Goal: Information Seeking & Learning: Learn about a topic

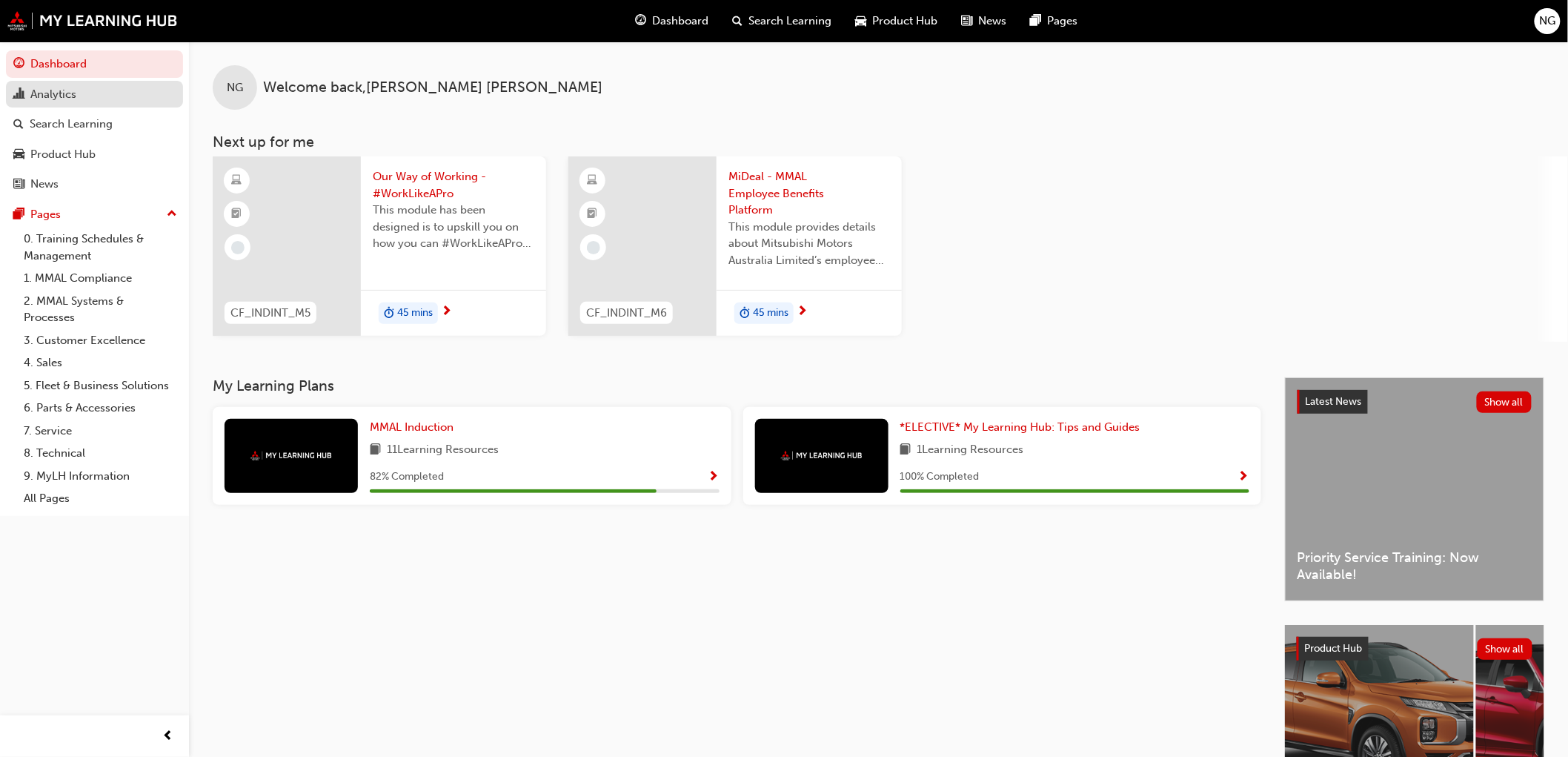
click at [52, 100] on div "Analytics" at bounding box center [53, 95] width 46 height 17
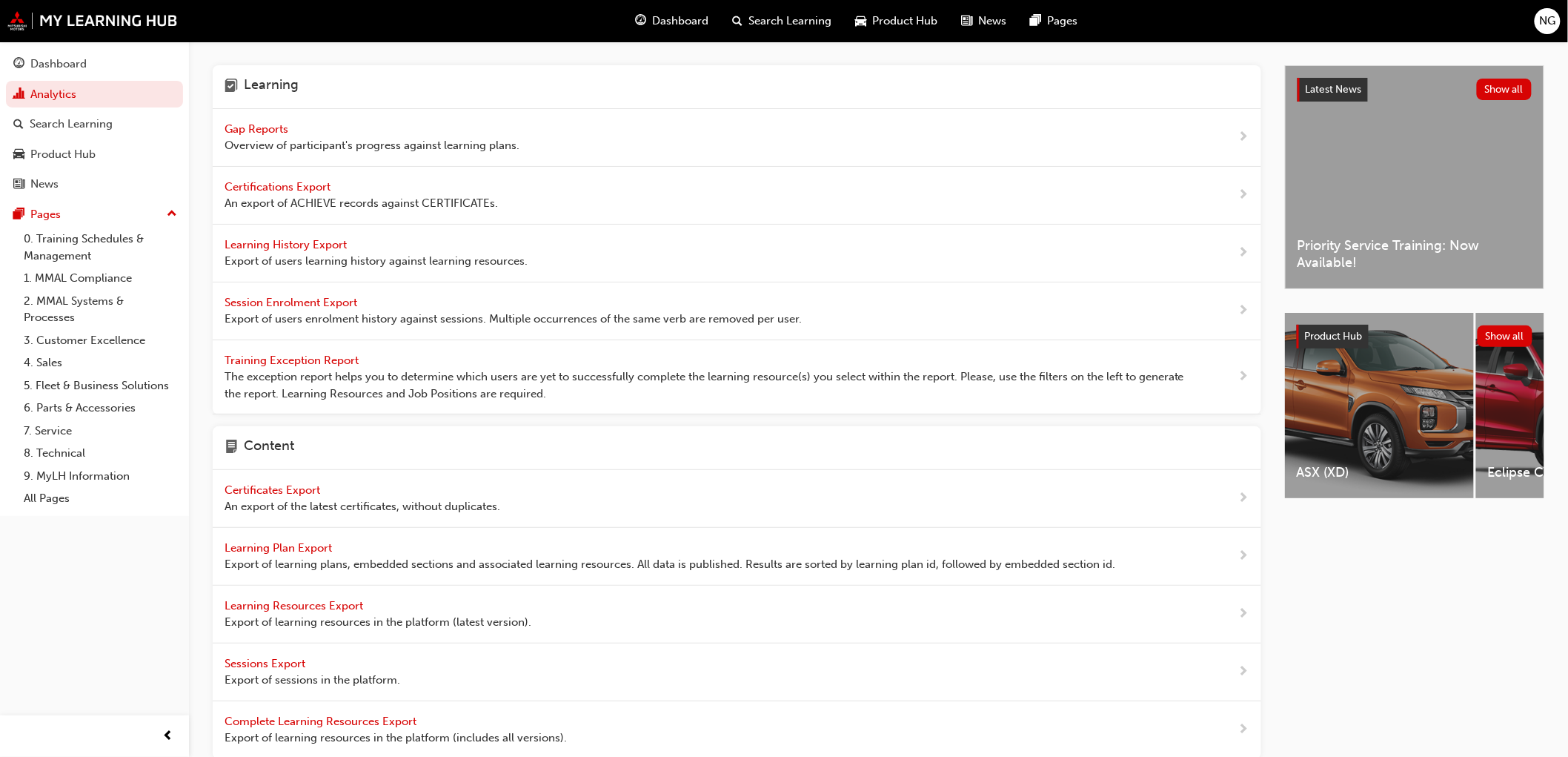
click at [279, 132] on span "Gap Reports" at bounding box center [258, 129] width 67 height 13
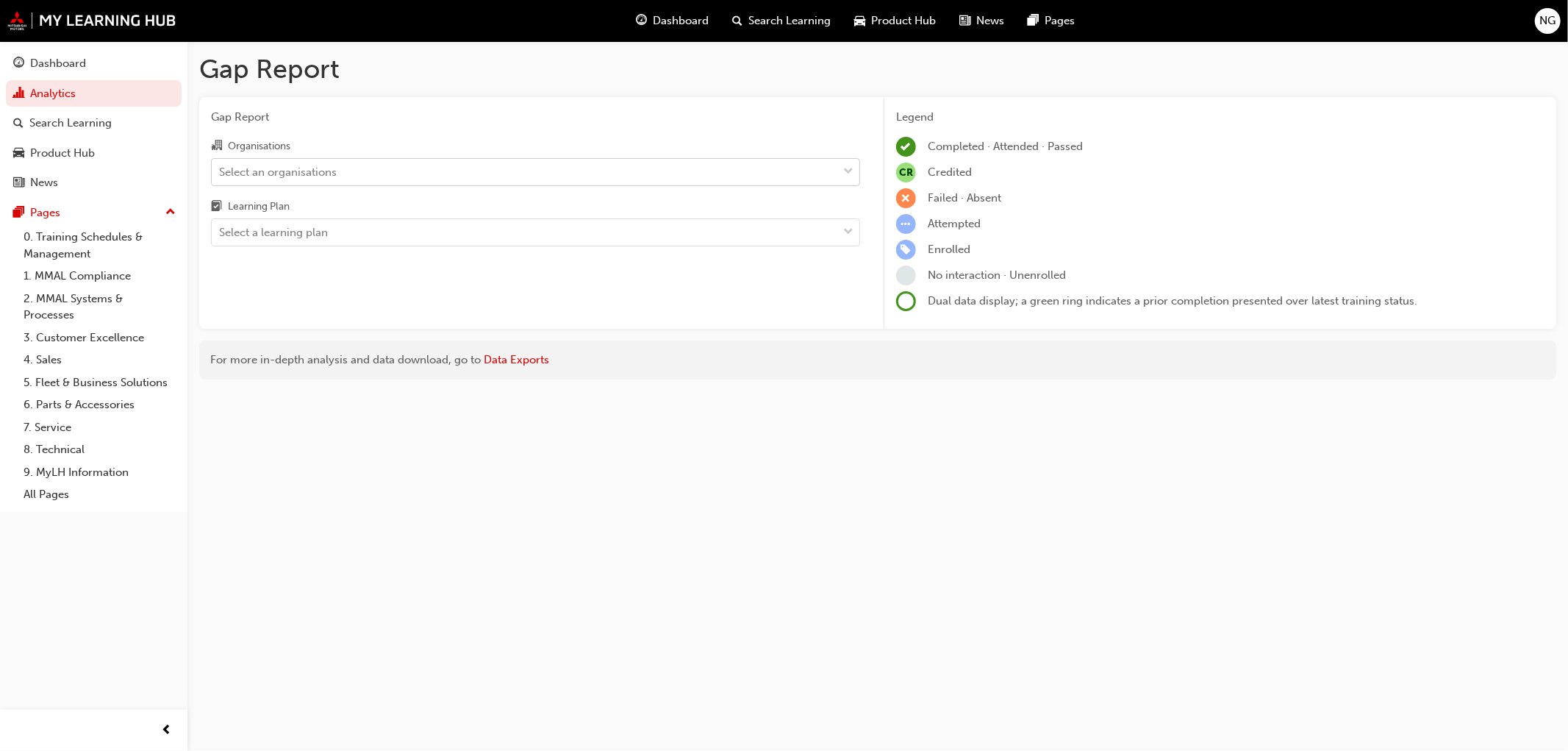
click at [278, 169] on div "Select an organisations" at bounding box center [277, 172] width 117 height 17
click at [221, 169] on input "Organisations Select an organisations" at bounding box center [220, 171] width 2 height 12
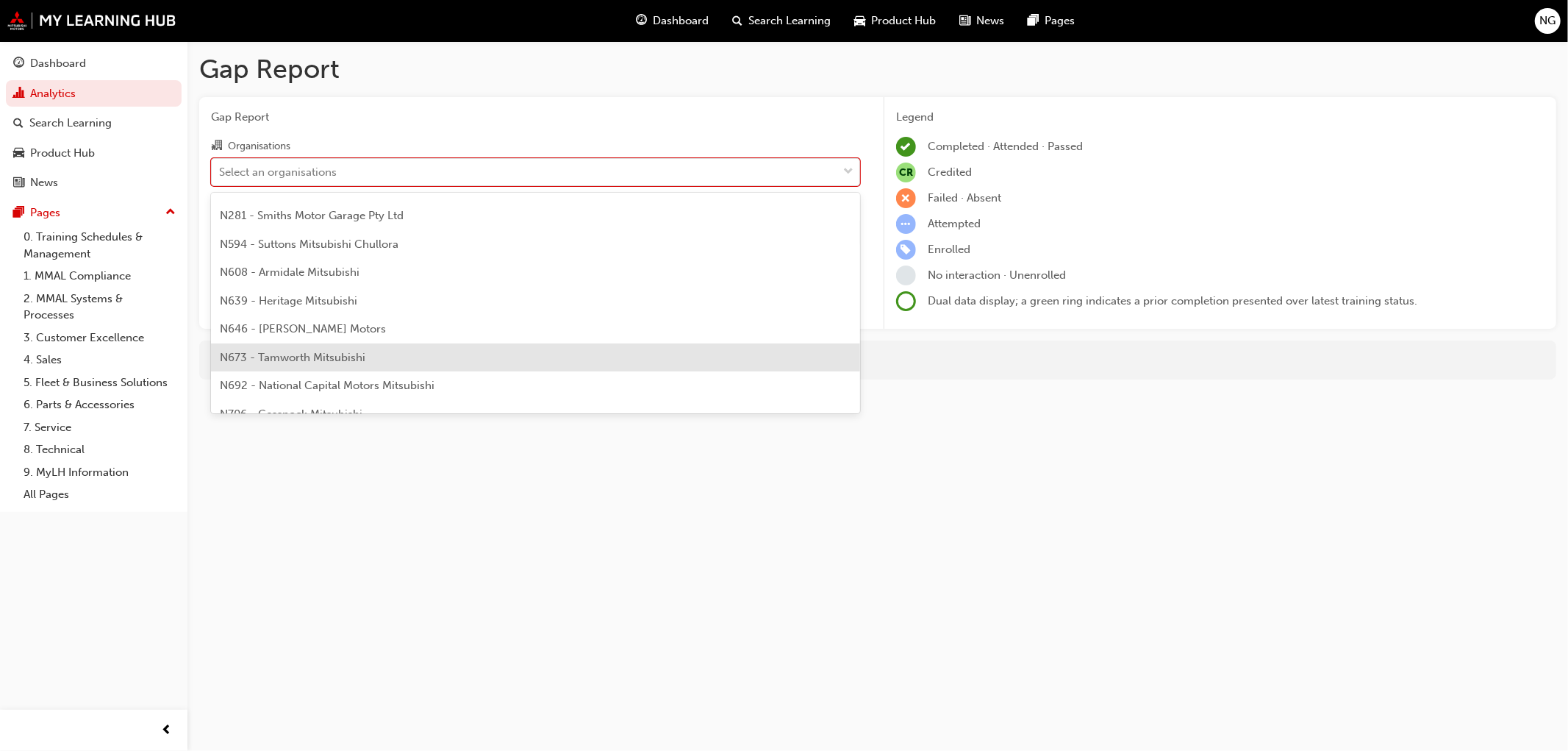
scroll to position [163, 0]
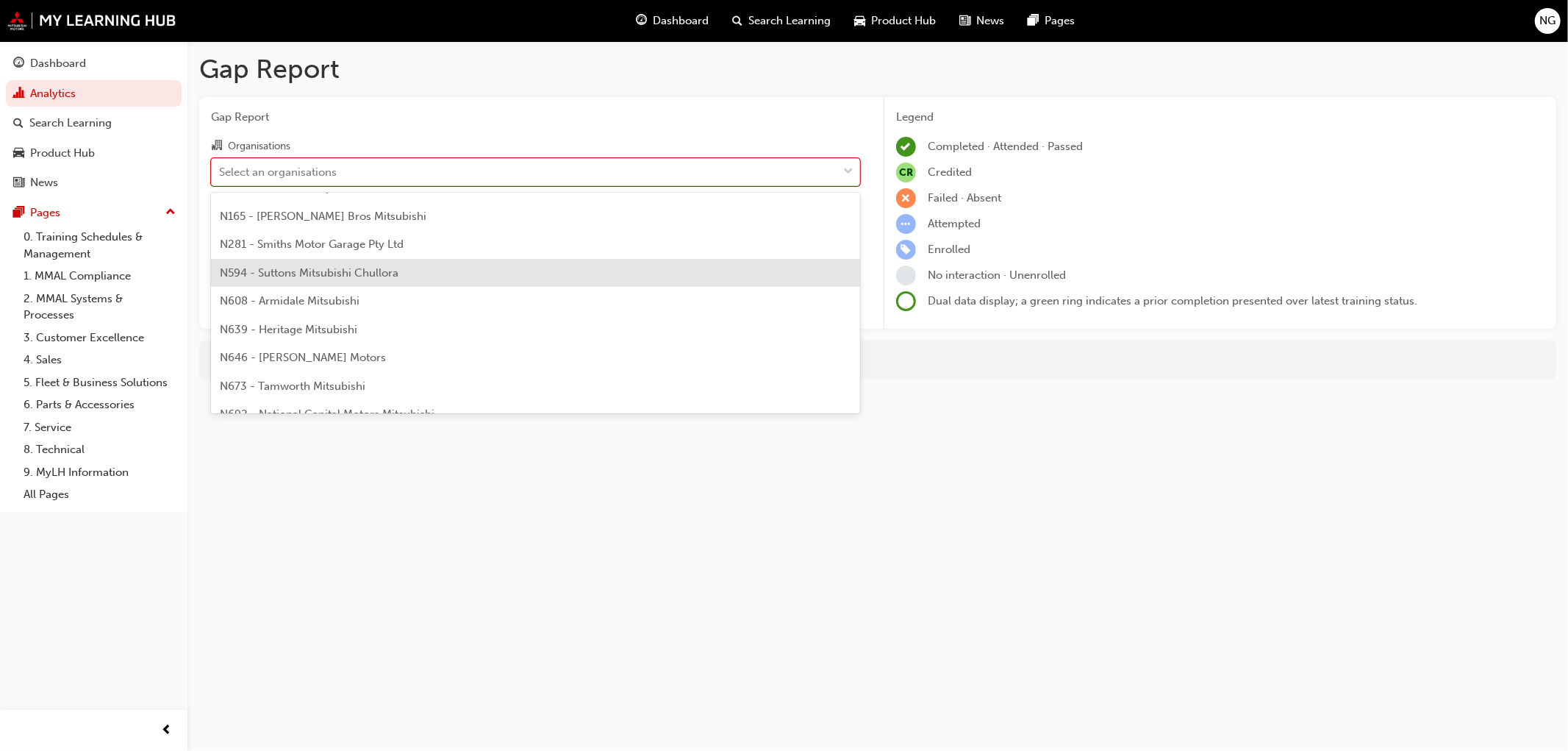
click at [284, 274] on span "N594 - Suttons Mitsubishi Chullora" at bounding box center [309, 273] width 179 height 13
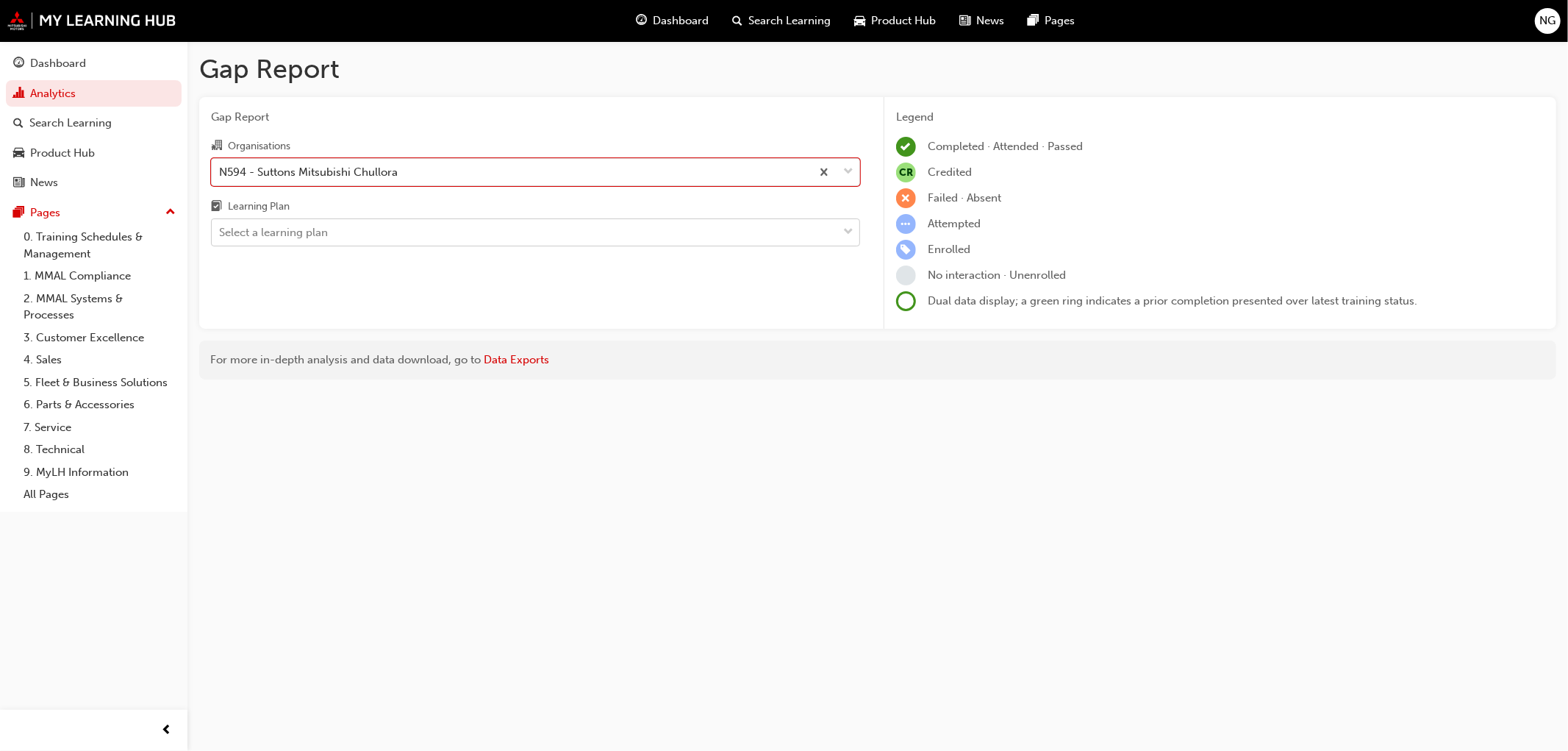
click at [294, 238] on div "Select a learning plan" at bounding box center [274, 233] width 109 height 17
click at [221, 238] on input "Learning Plan Select a learning plan" at bounding box center [220, 232] width 2 height 12
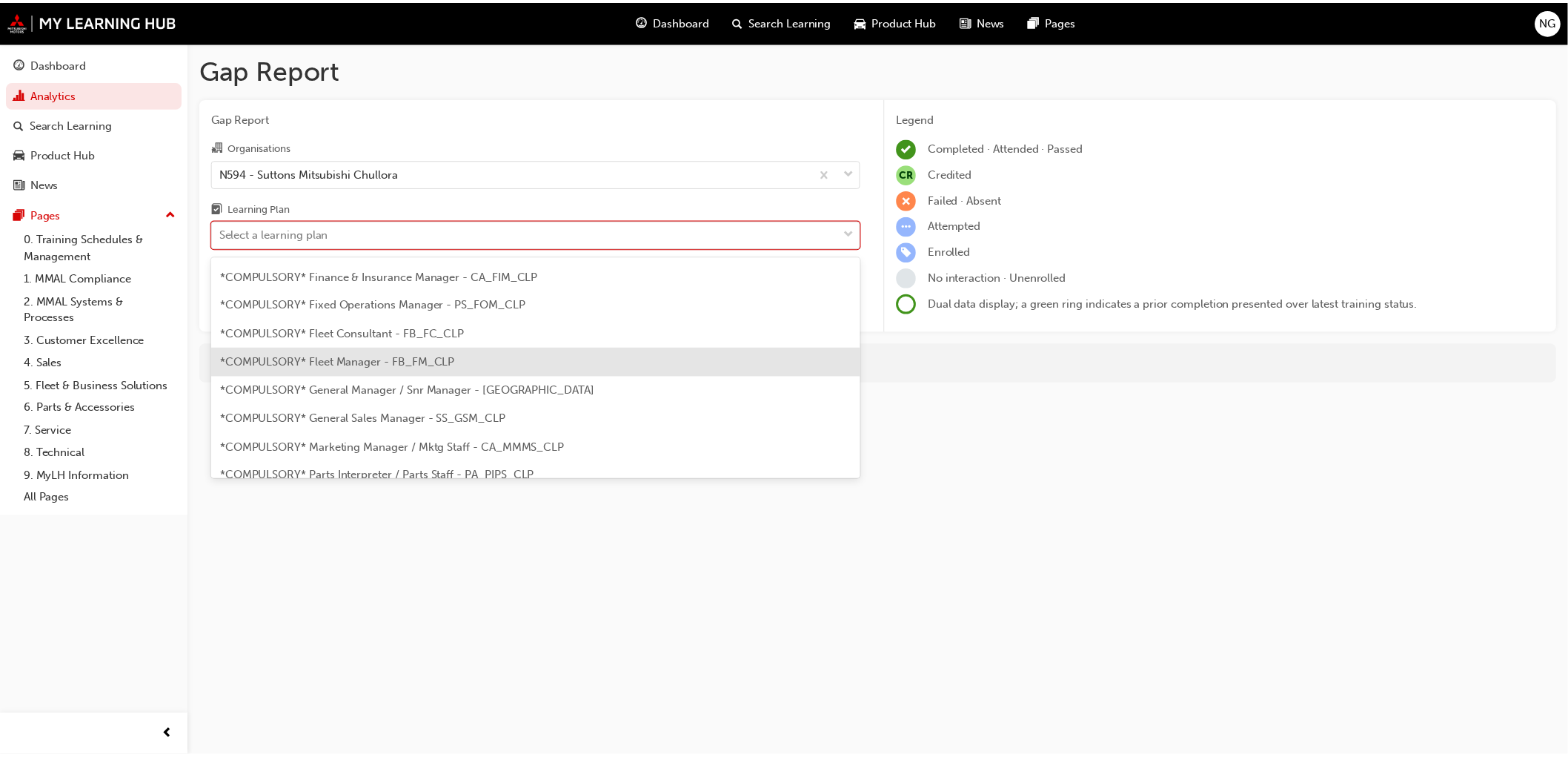
scroll to position [82, 0]
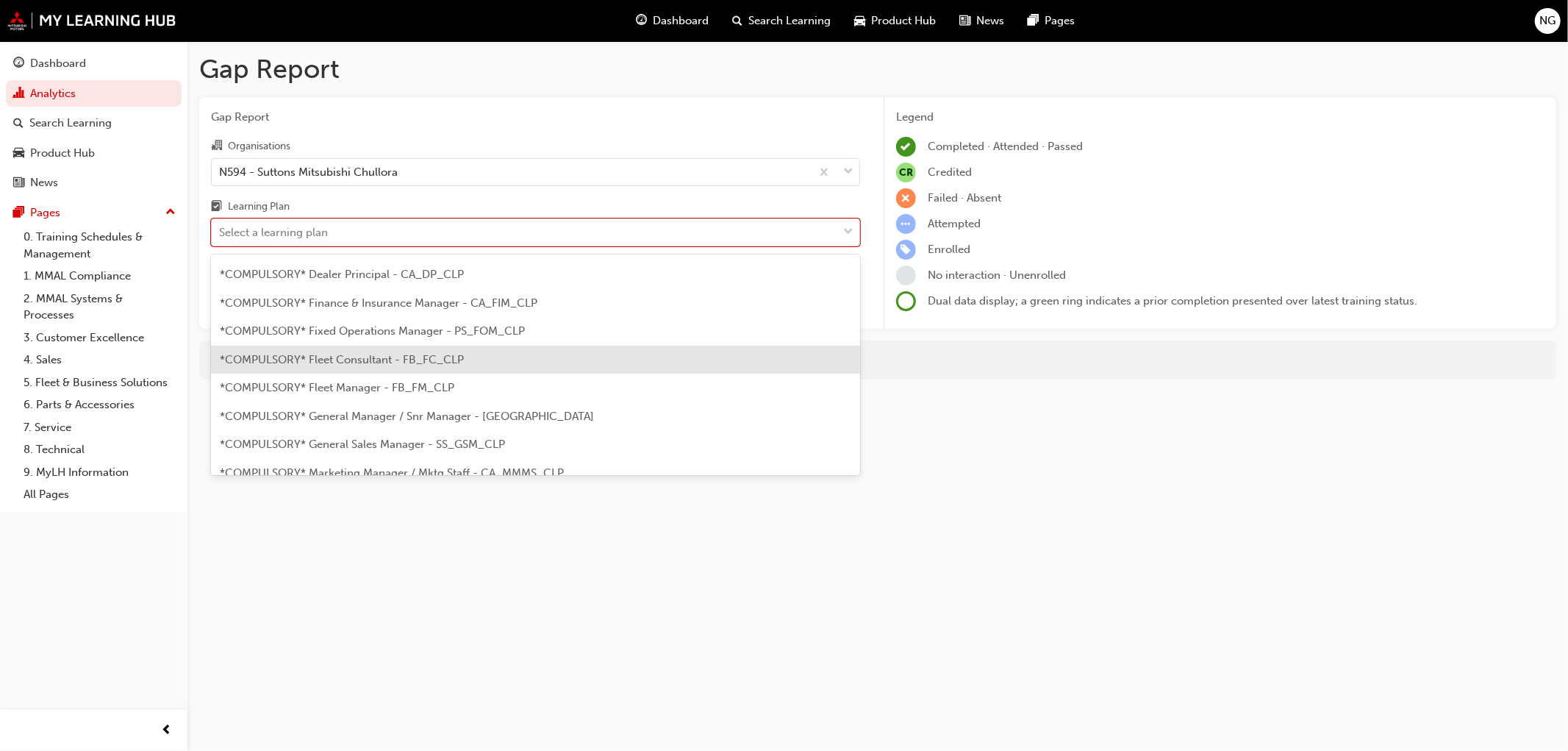
click at [291, 362] on span "*COMPULSORY* Fleet Consultant - FB_FC_CLP" at bounding box center [342, 359] width 244 height 13
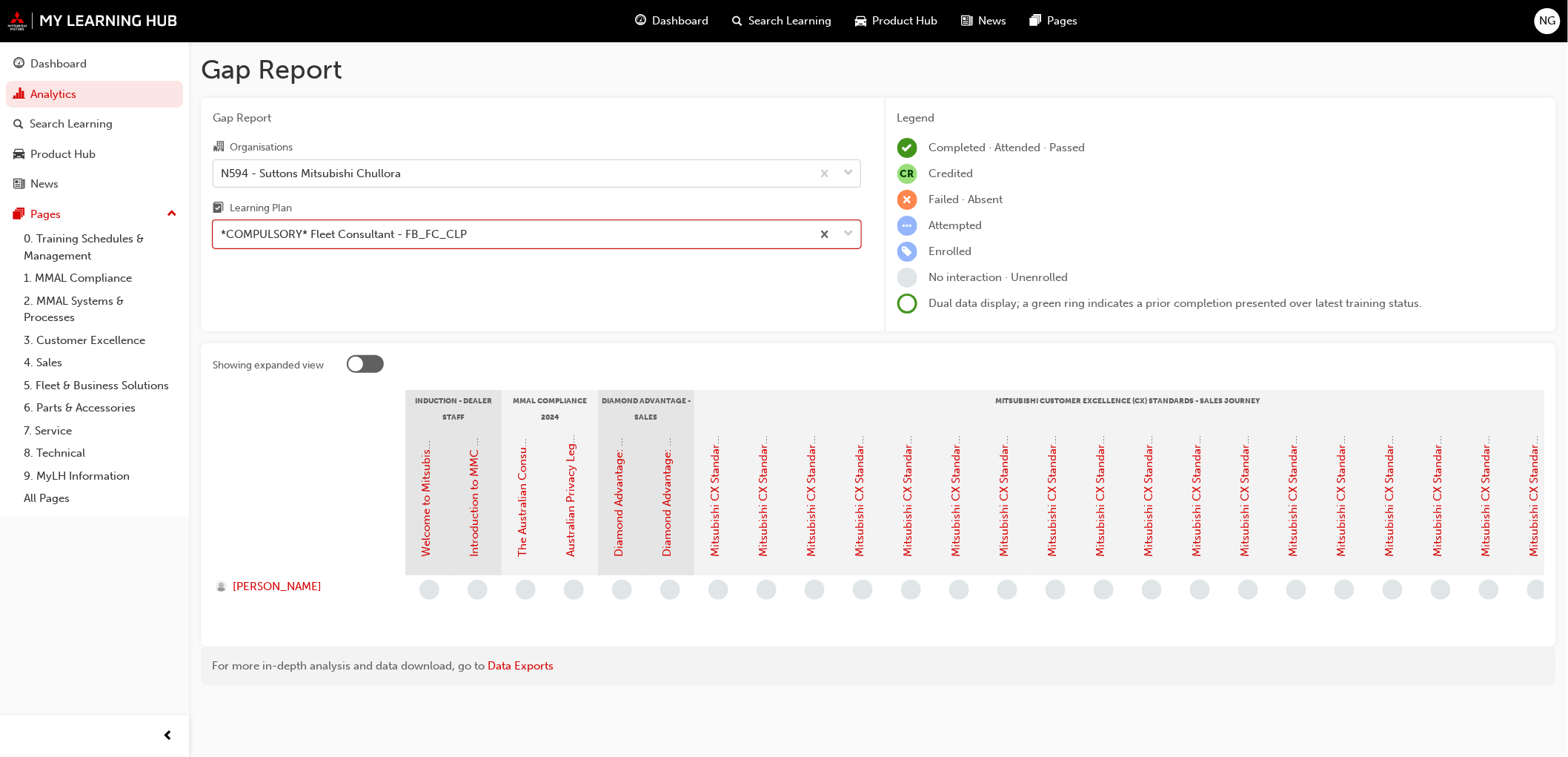
click at [847, 174] on span "down-icon" at bounding box center [849, 173] width 10 height 20
click at [222, 174] on input "Organisations N594 - Suttons Mitsubishi Chullora" at bounding box center [222, 172] width 2 height 13
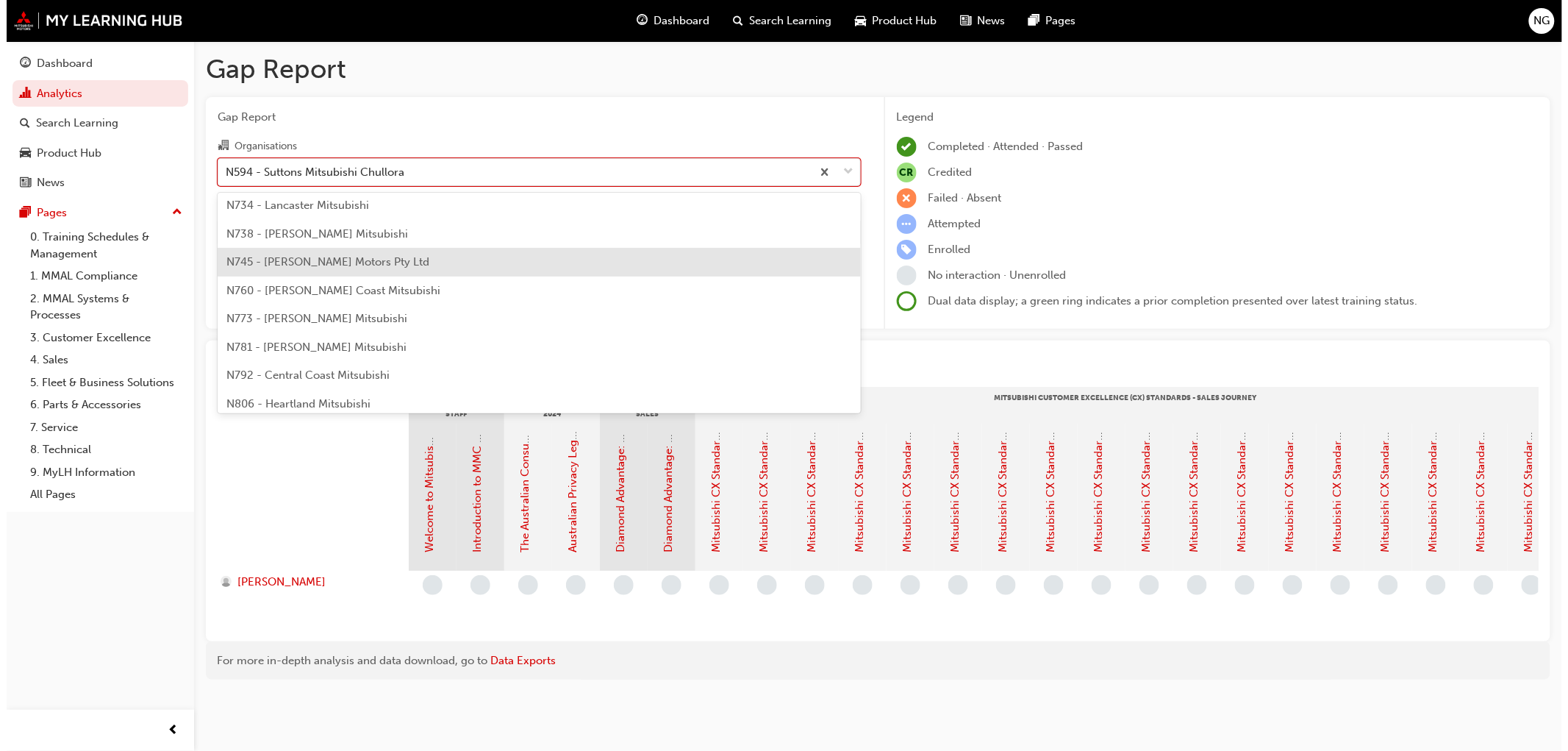
scroll to position [536, 0]
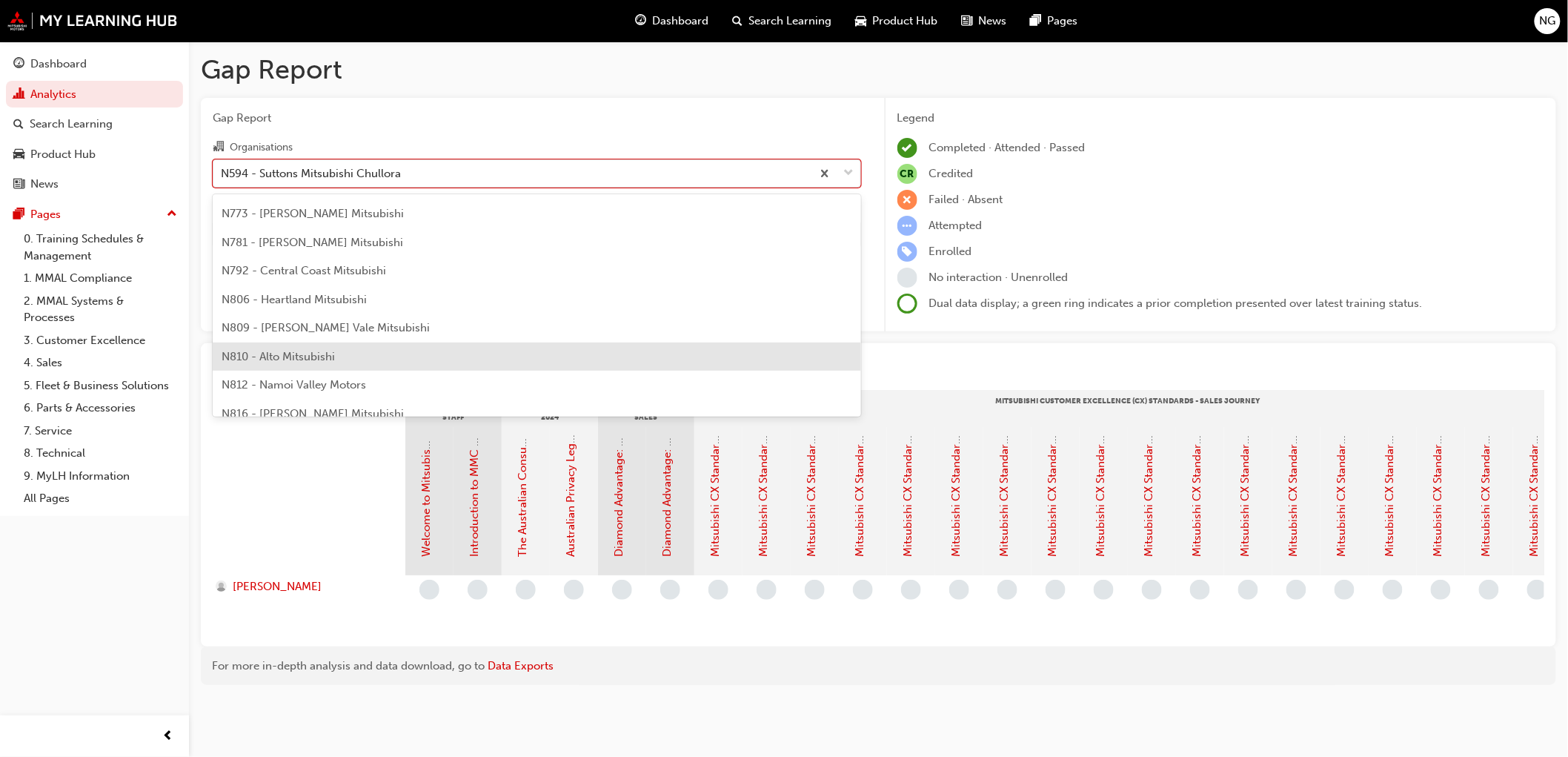
click at [341, 350] on div "N810 - Alto Mitsubishi" at bounding box center [537, 357] width 649 height 29
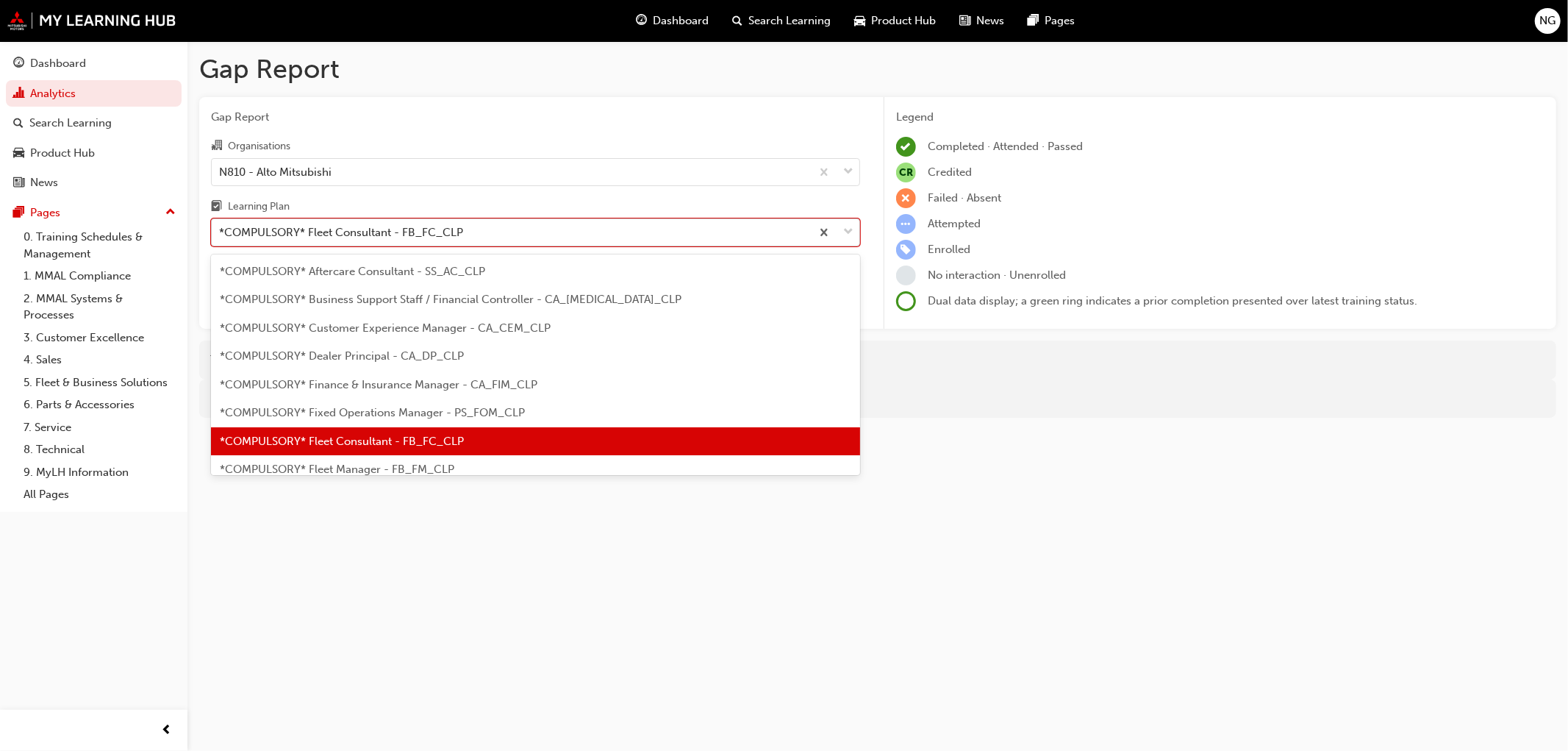
click at [600, 236] on div "*COMPULSORY* Fleet Consultant - FB_FC_CLP" at bounding box center [510, 232] width 599 height 26
click at [221, 236] on input "Learning Plan option *COMPULSORY* Fleet Consultant - FB_FC_CLP, selected. optio…" at bounding box center [220, 232] width 2 height 12
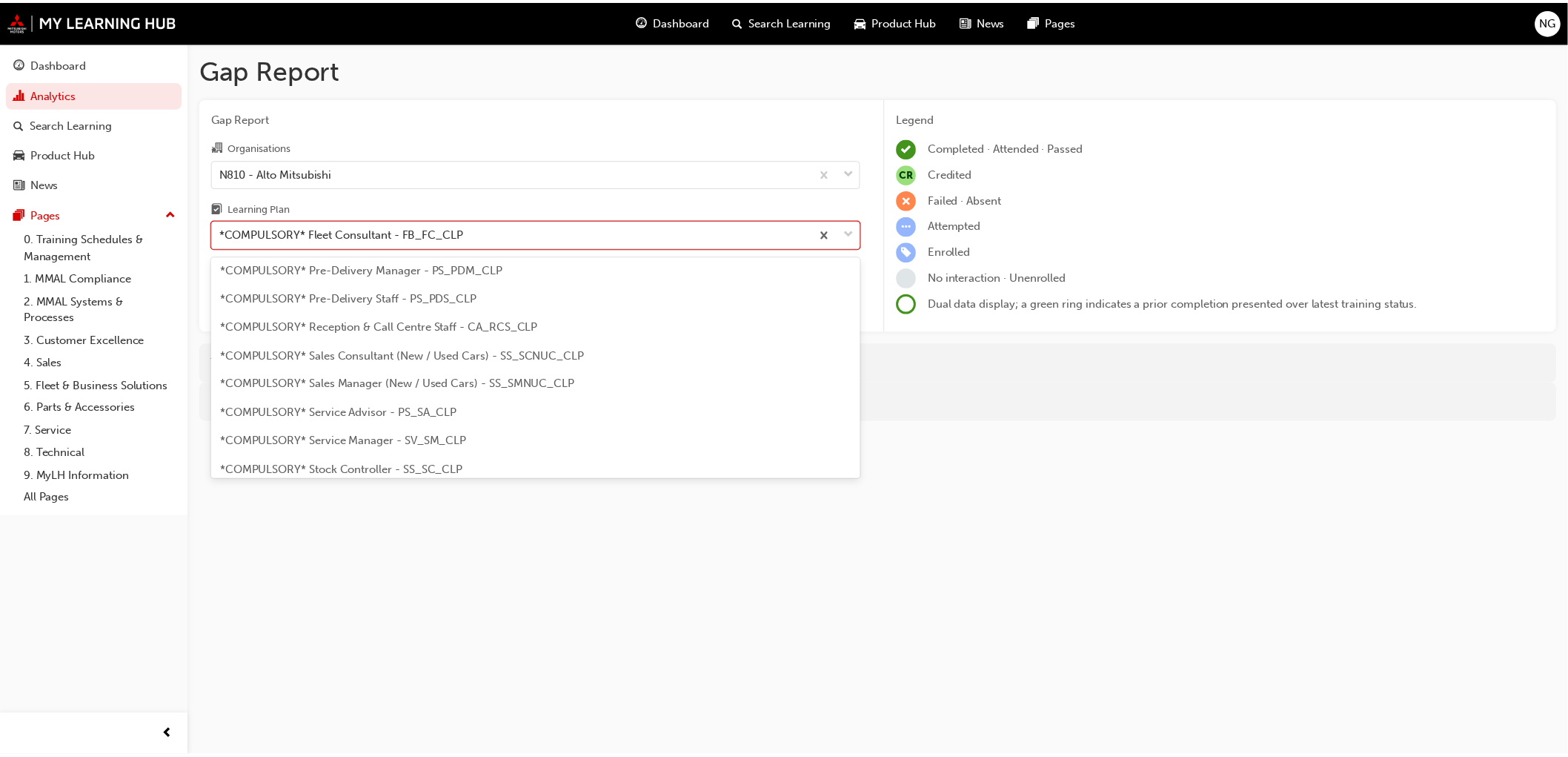
scroll to position [411, 0]
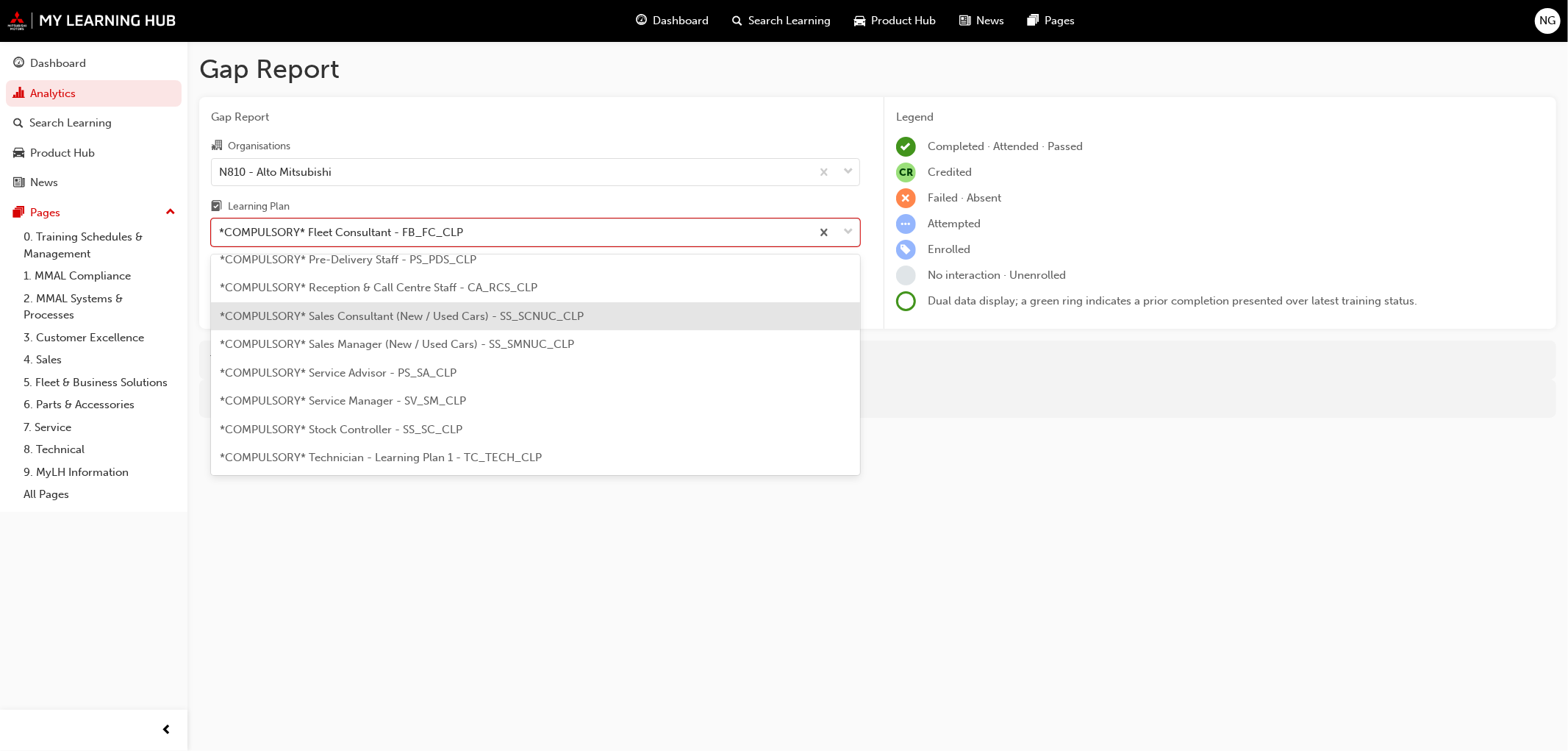
click at [466, 312] on span "*COMPULSORY* Sales Consultant (New / Used Cars) - SS_SCNUC_CLP" at bounding box center [402, 316] width 364 height 13
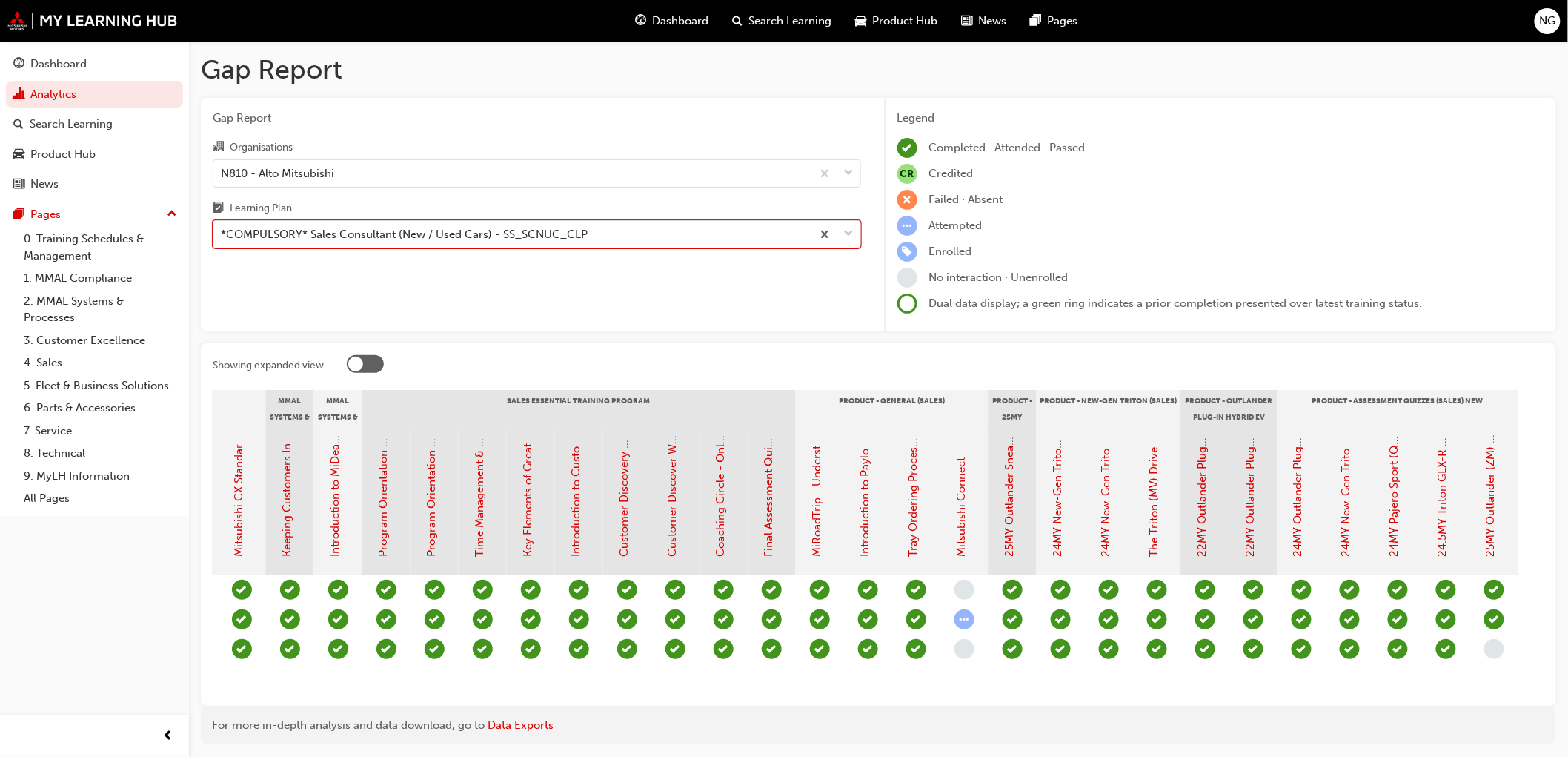
scroll to position [0, 1317]
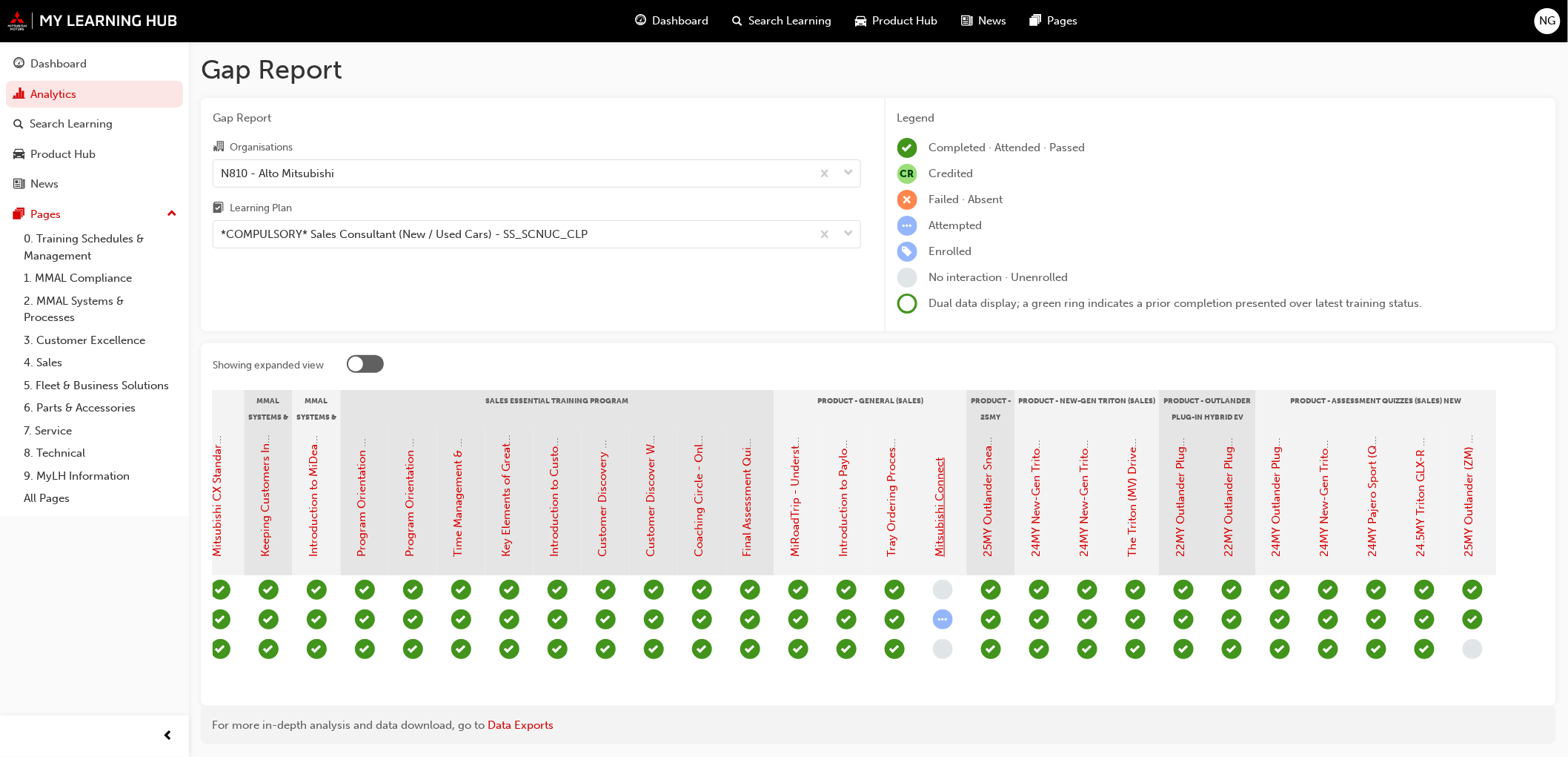
click at [940, 498] on link "Mitsubishi Connect" at bounding box center [940, 508] width 13 height 100
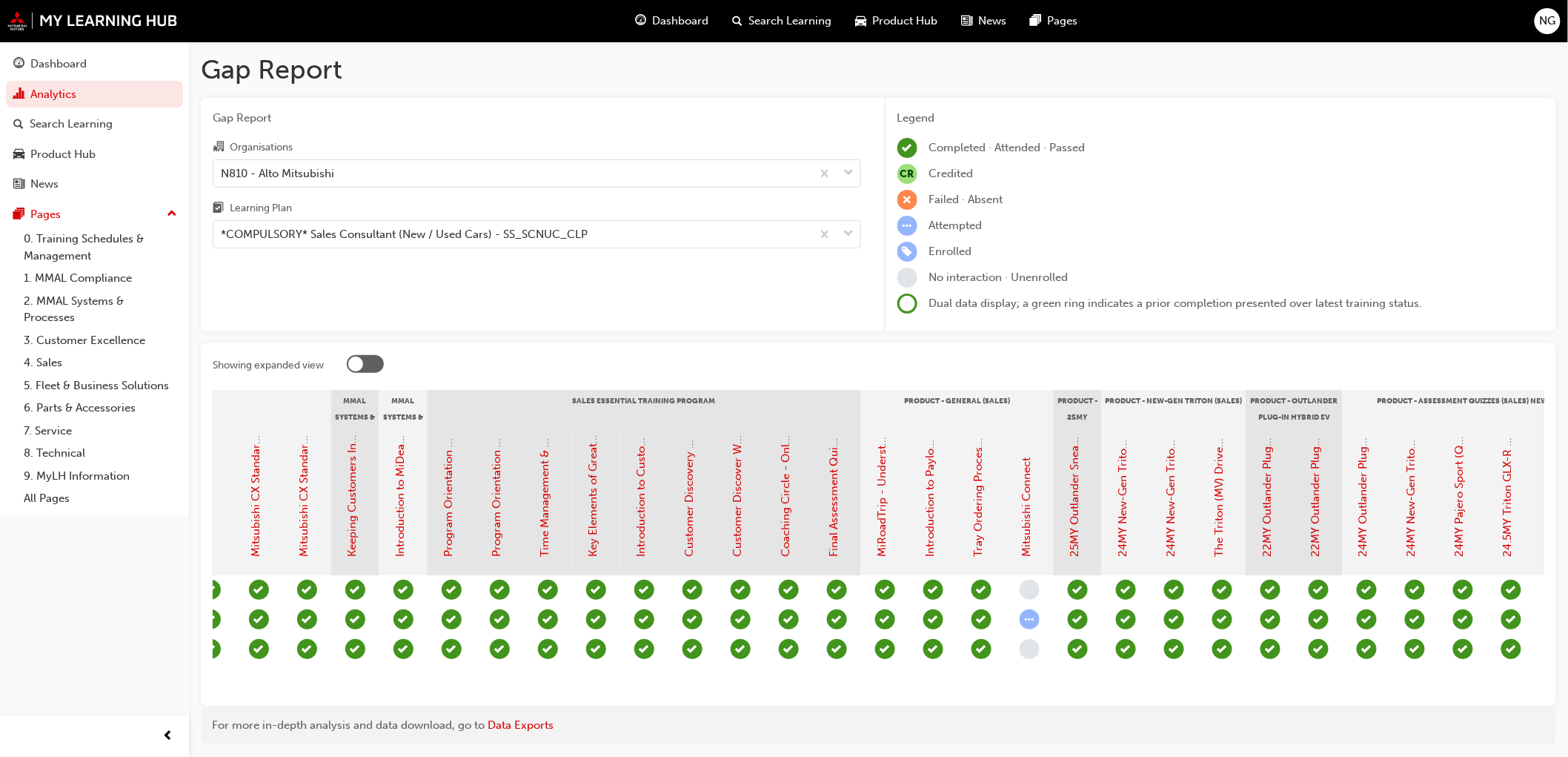
scroll to position [0, 1317]
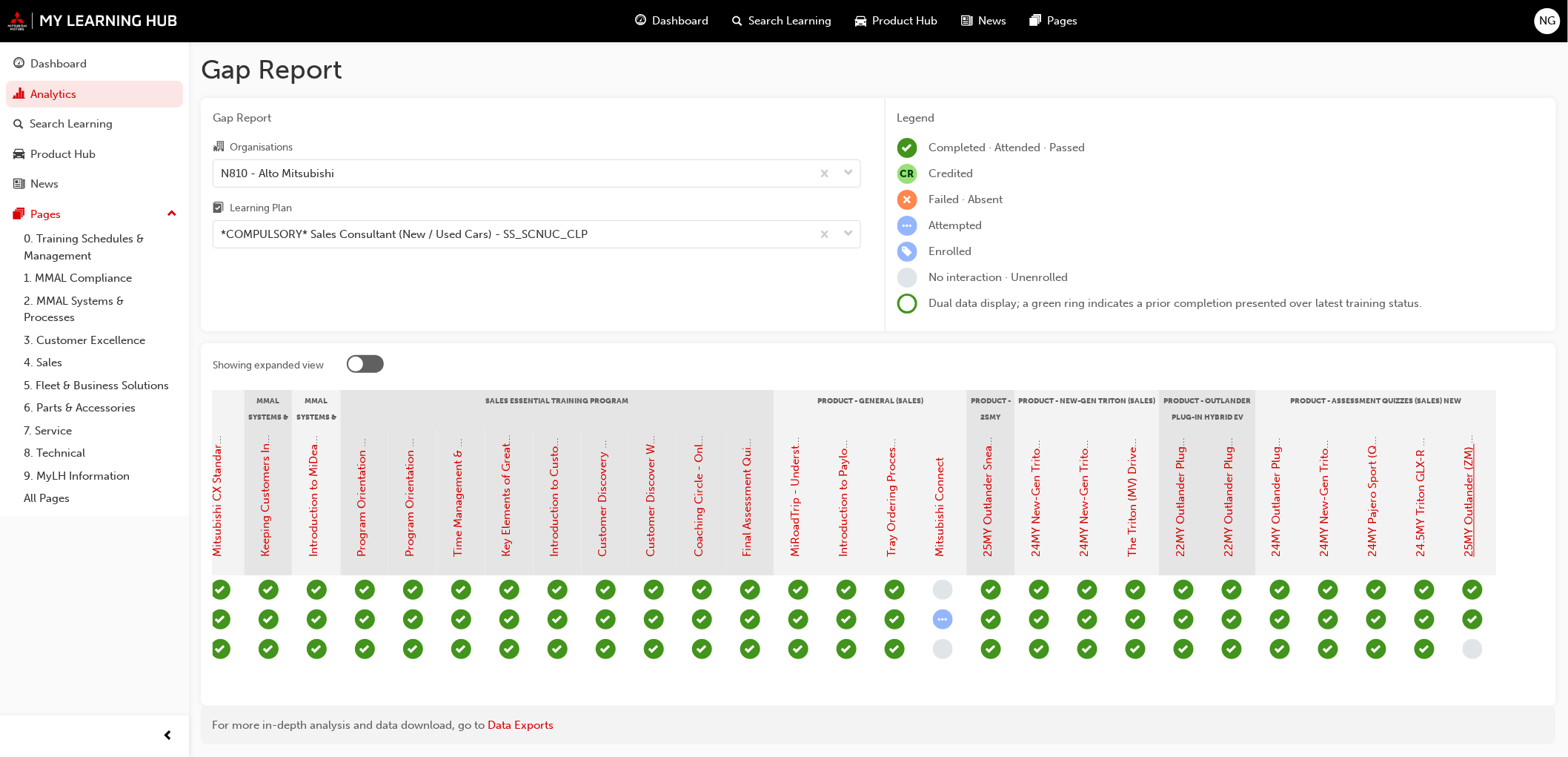
click at [1469, 509] on link "25MY Outlander (ZM) - Product Assessment Quiz" at bounding box center [1470, 431] width 13 height 254
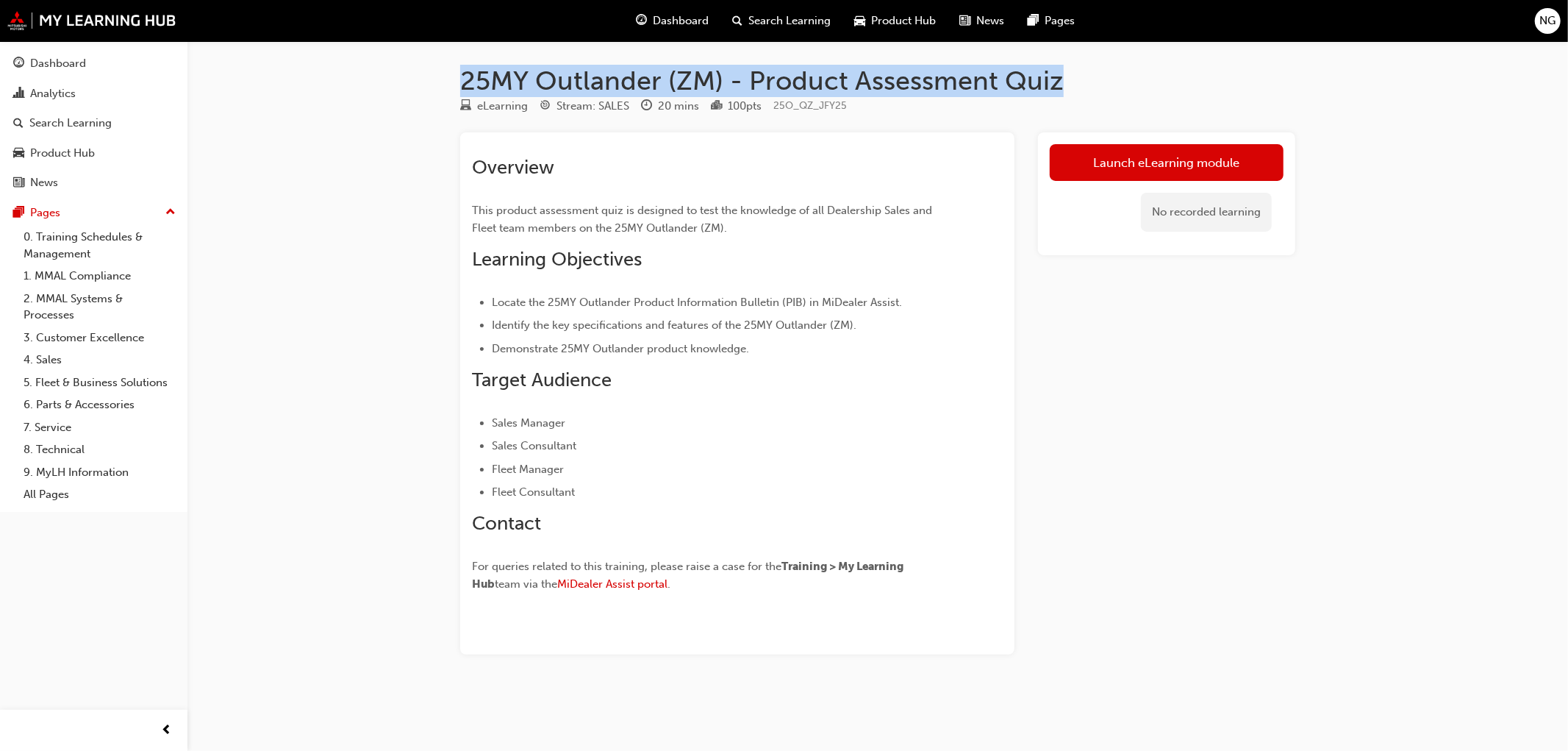
drag, startPoint x: 465, startPoint y: 79, endPoint x: 1064, endPoint y: 86, distance: 599.0
click at [1064, 86] on h1 "25MY Outlander (ZM) - Product Assessment Quiz" at bounding box center [877, 81] width 835 height 33
copy h1 "25MY Outlander (ZM) - Product Assessment Quiz"
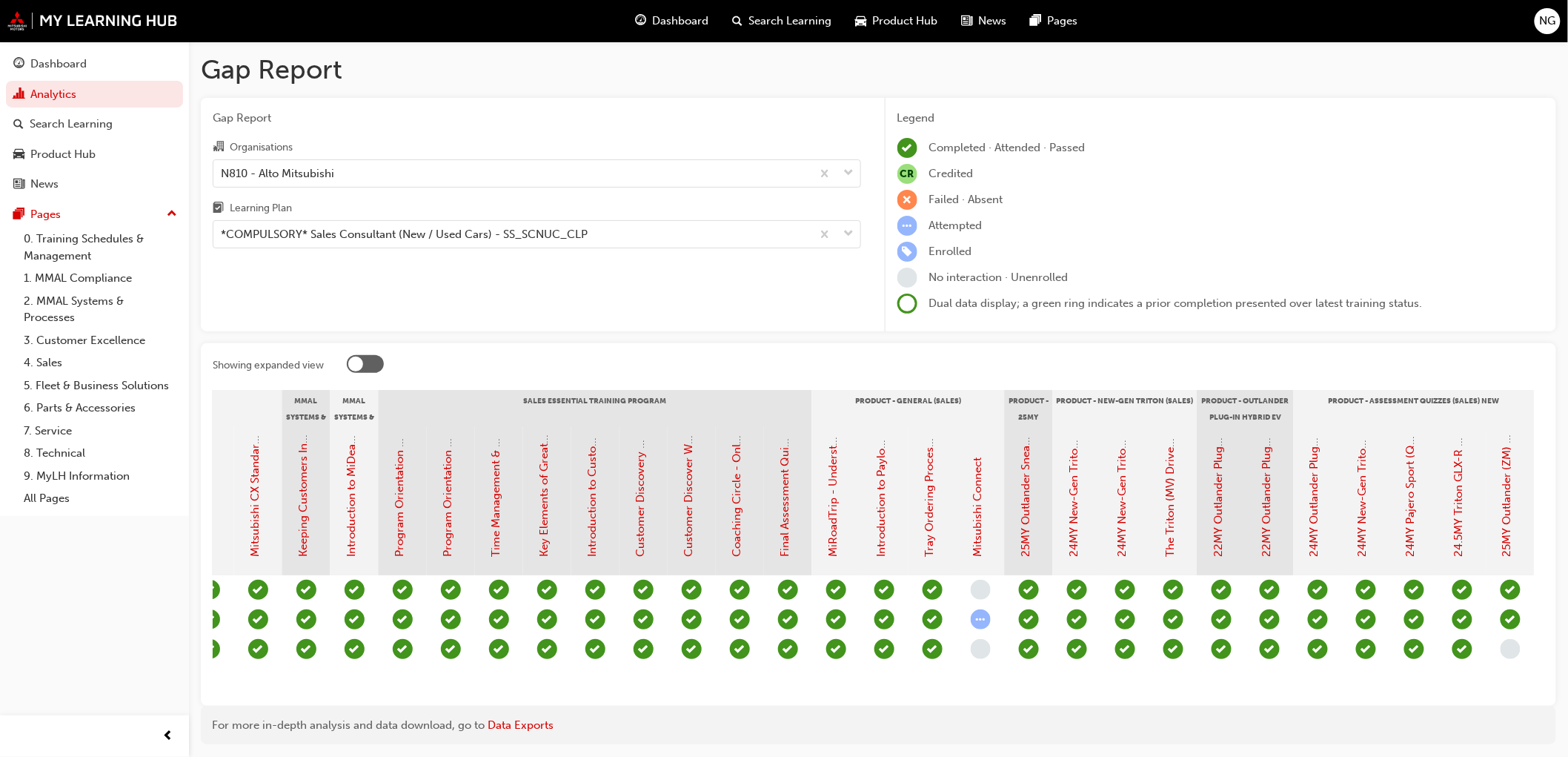
scroll to position [0, 1317]
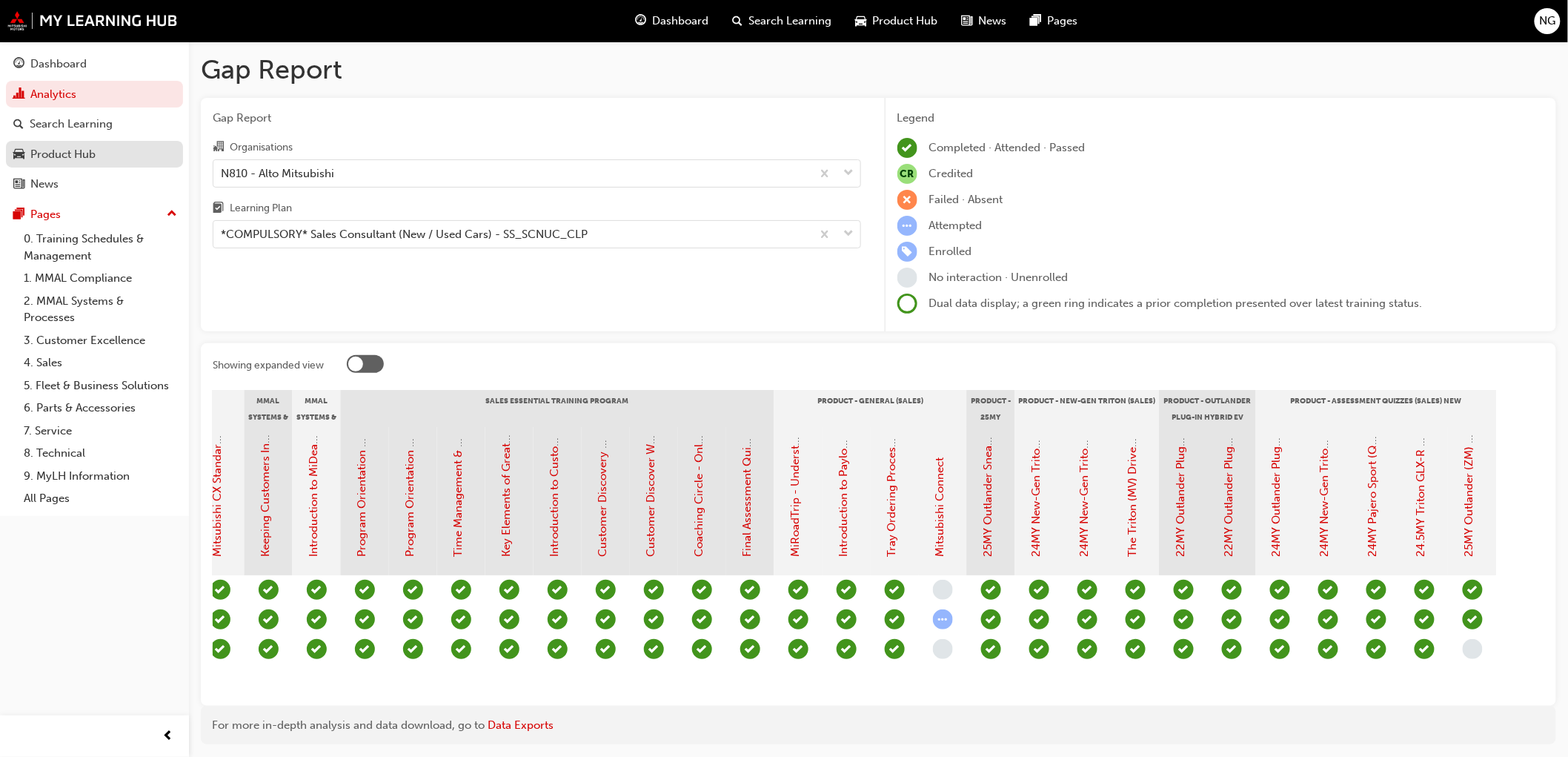
click at [86, 158] on div "Product Hub" at bounding box center [63, 154] width 65 height 17
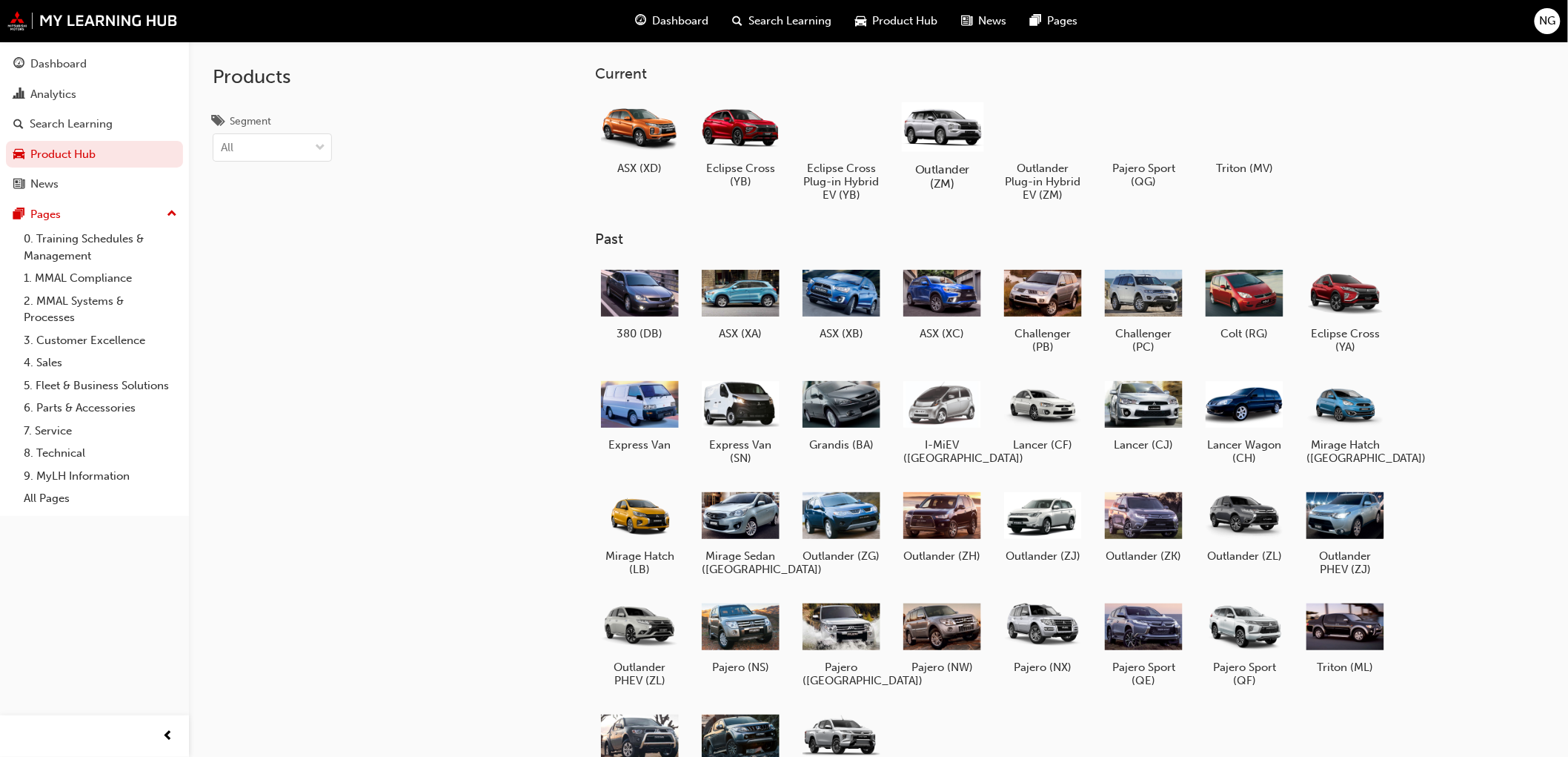
click at [944, 137] on div at bounding box center [942, 126] width 82 height 59
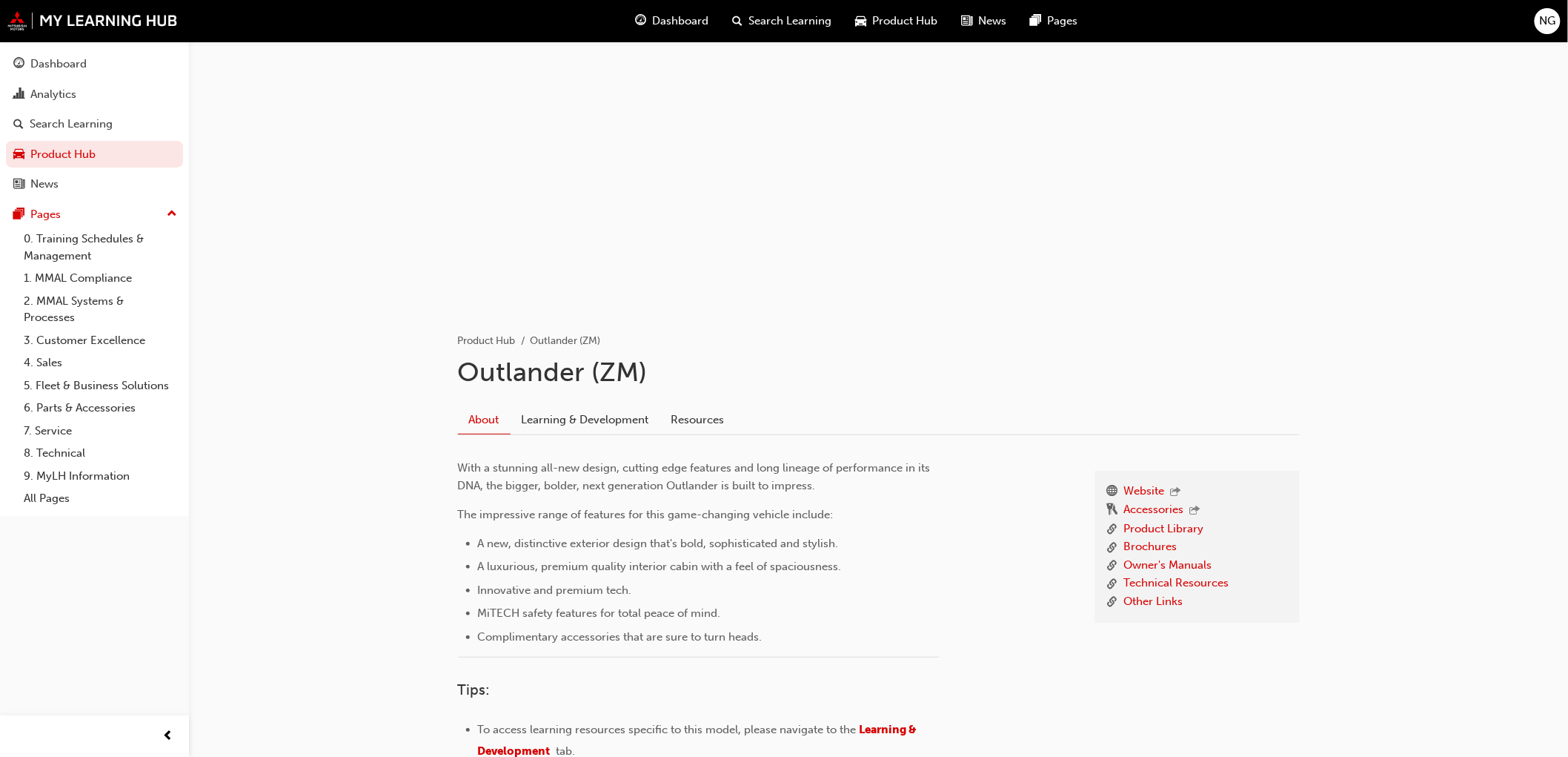
scroll to position [272, 0]
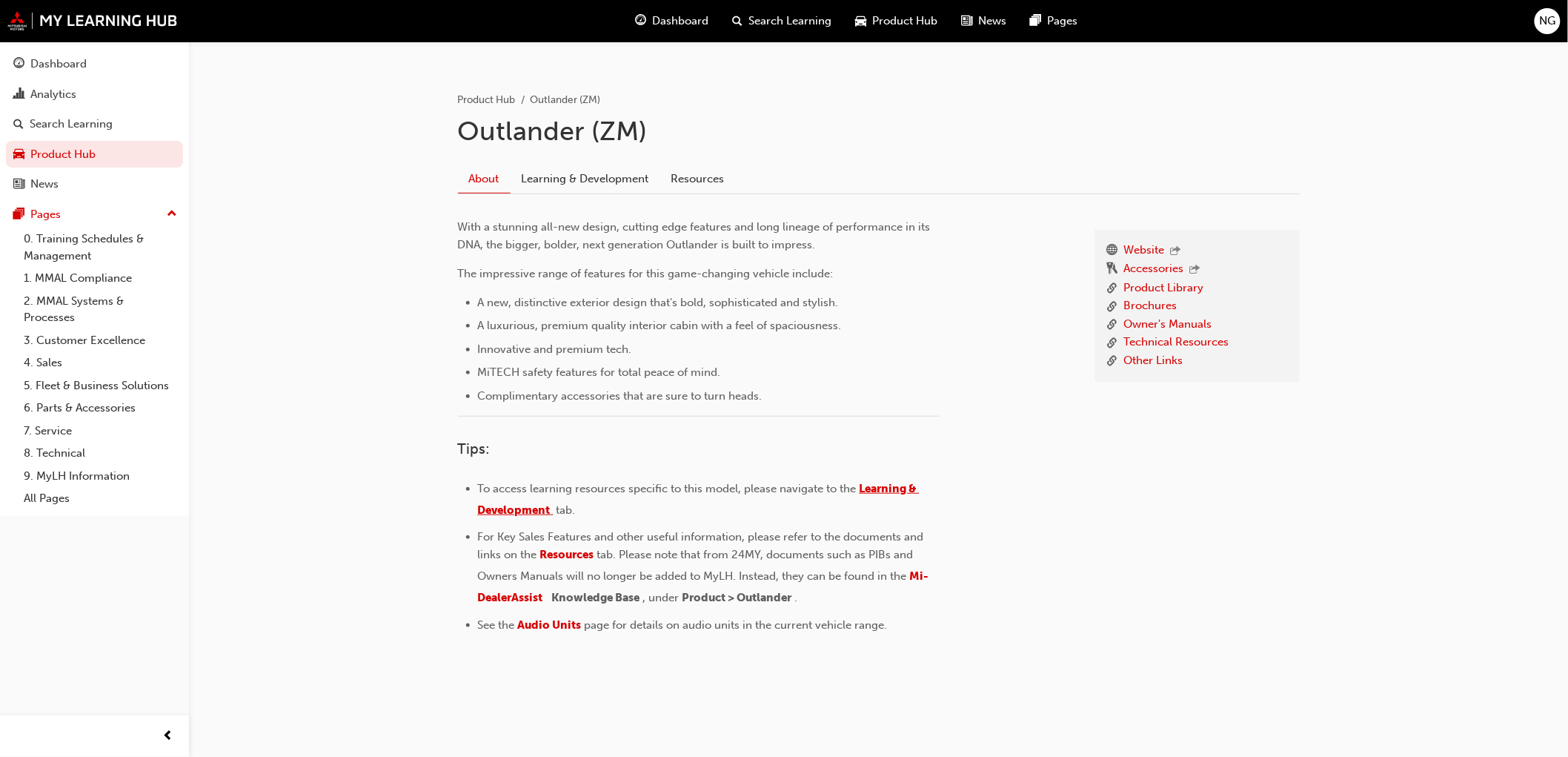
click at [529, 508] on span "Learning & Development" at bounding box center [699, 499] width 442 height 34
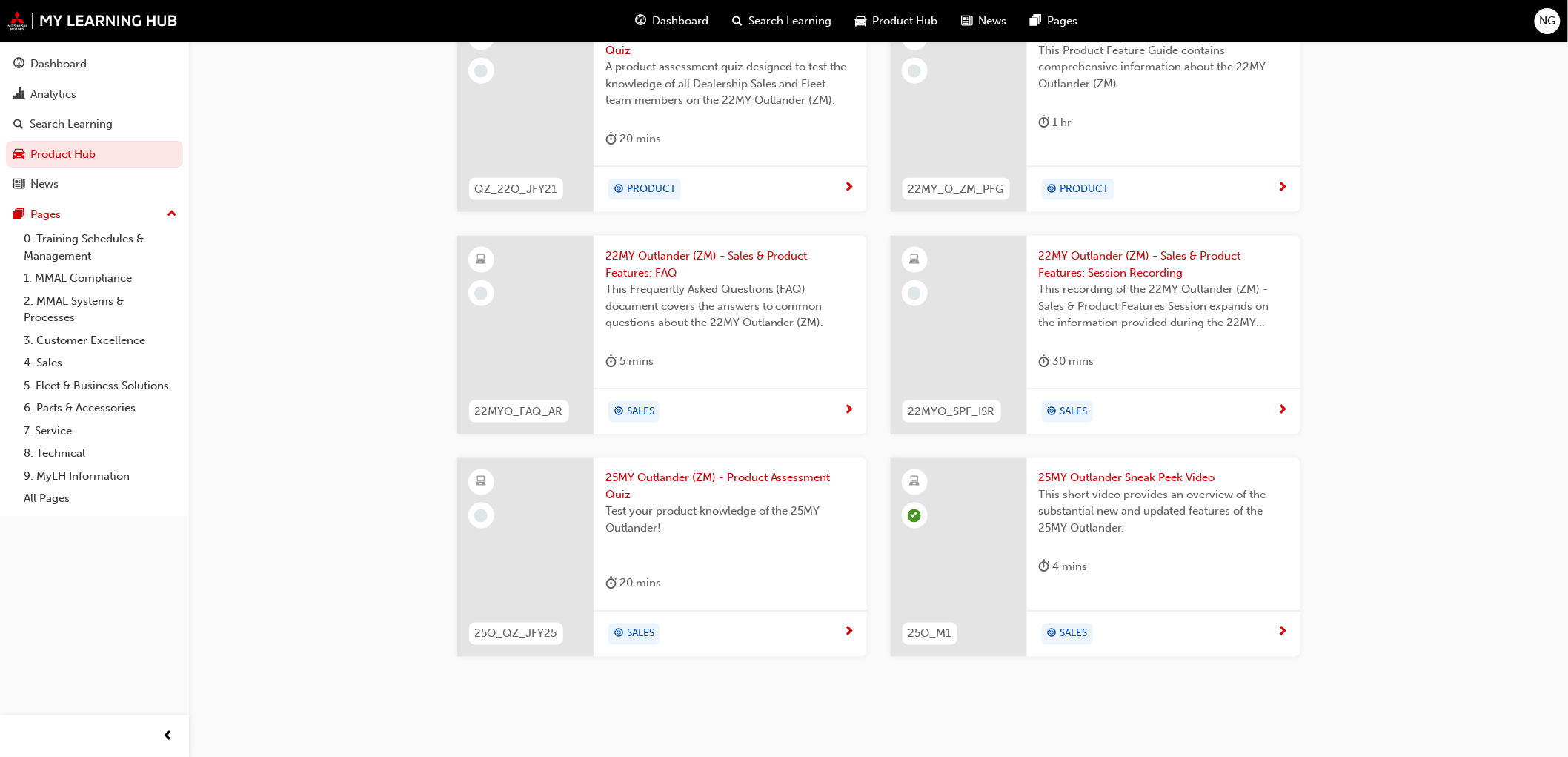
scroll to position [710, 0]
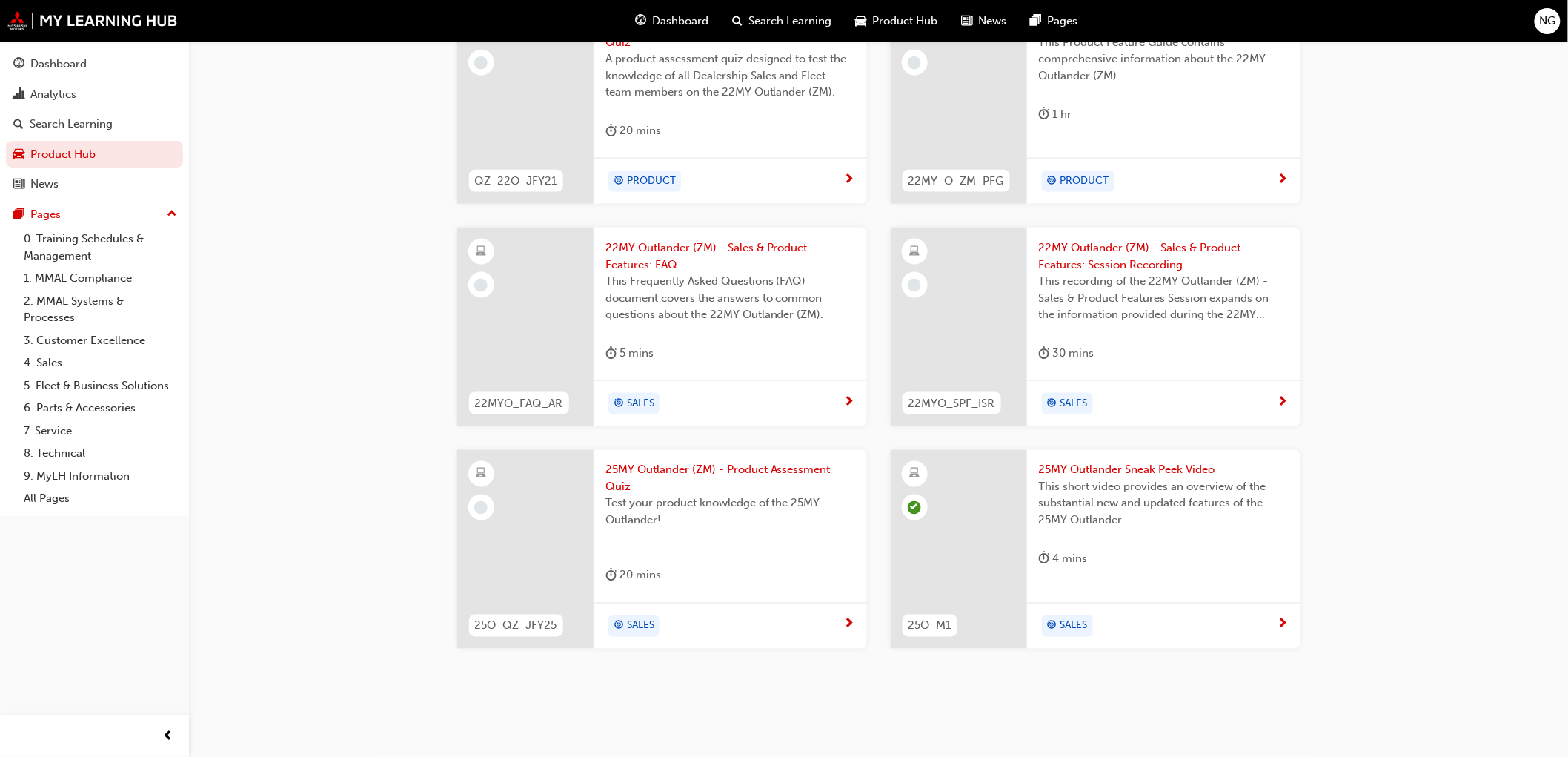
click at [1125, 468] on span "25MY Outlander Sneak Peek Video" at bounding box center [1164, 470] width 250 height 17
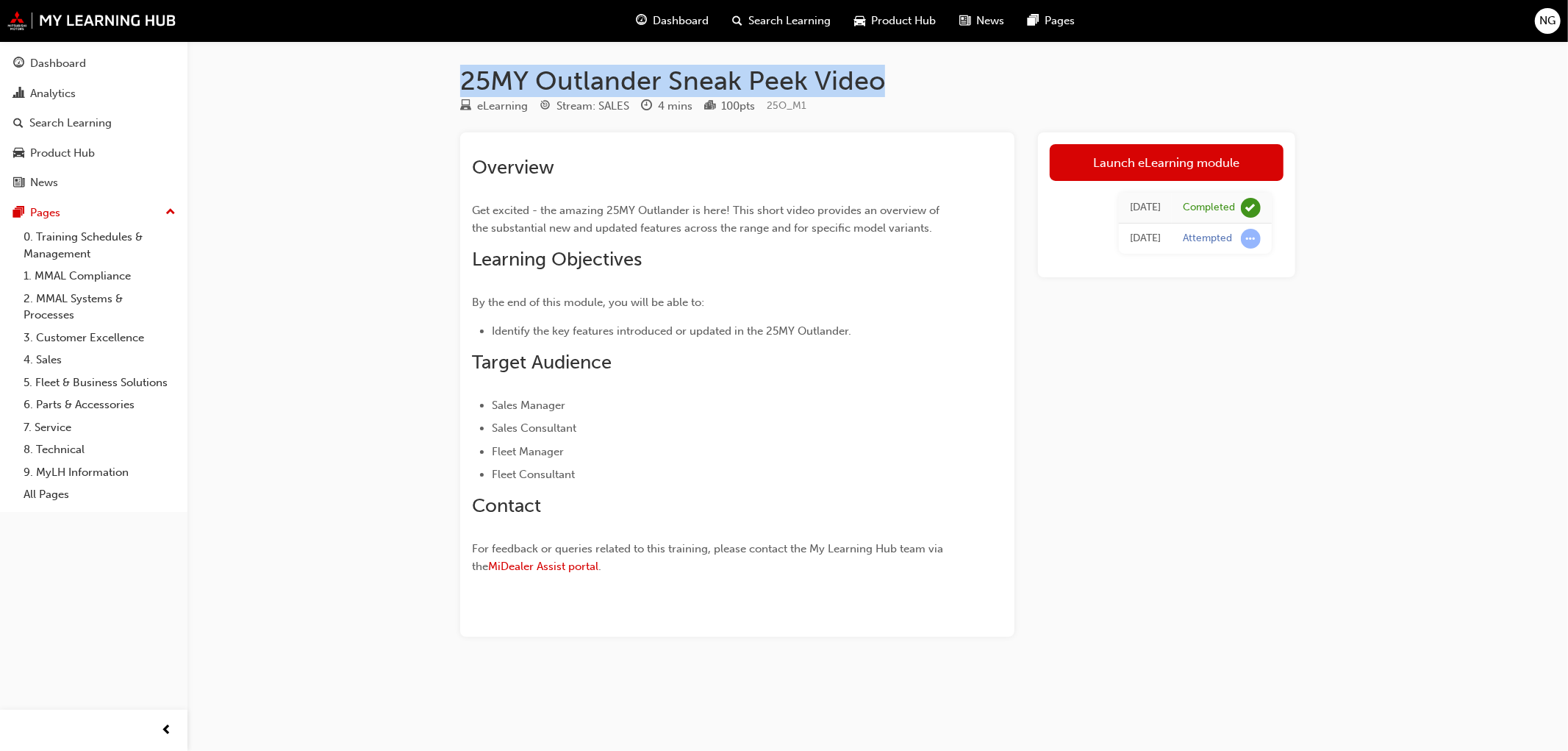
drag, startPoint x: 463, startPoint y: 81, endPoint x: 887, endPoint y: 86, distance: 424.0
click at [887, 86] on h1 "25MY Outlander Sneak Peek Video" at bounding box center [877, 81] width 835 height 33
copy h1 "25MY Outlander Sneak Peek Video"
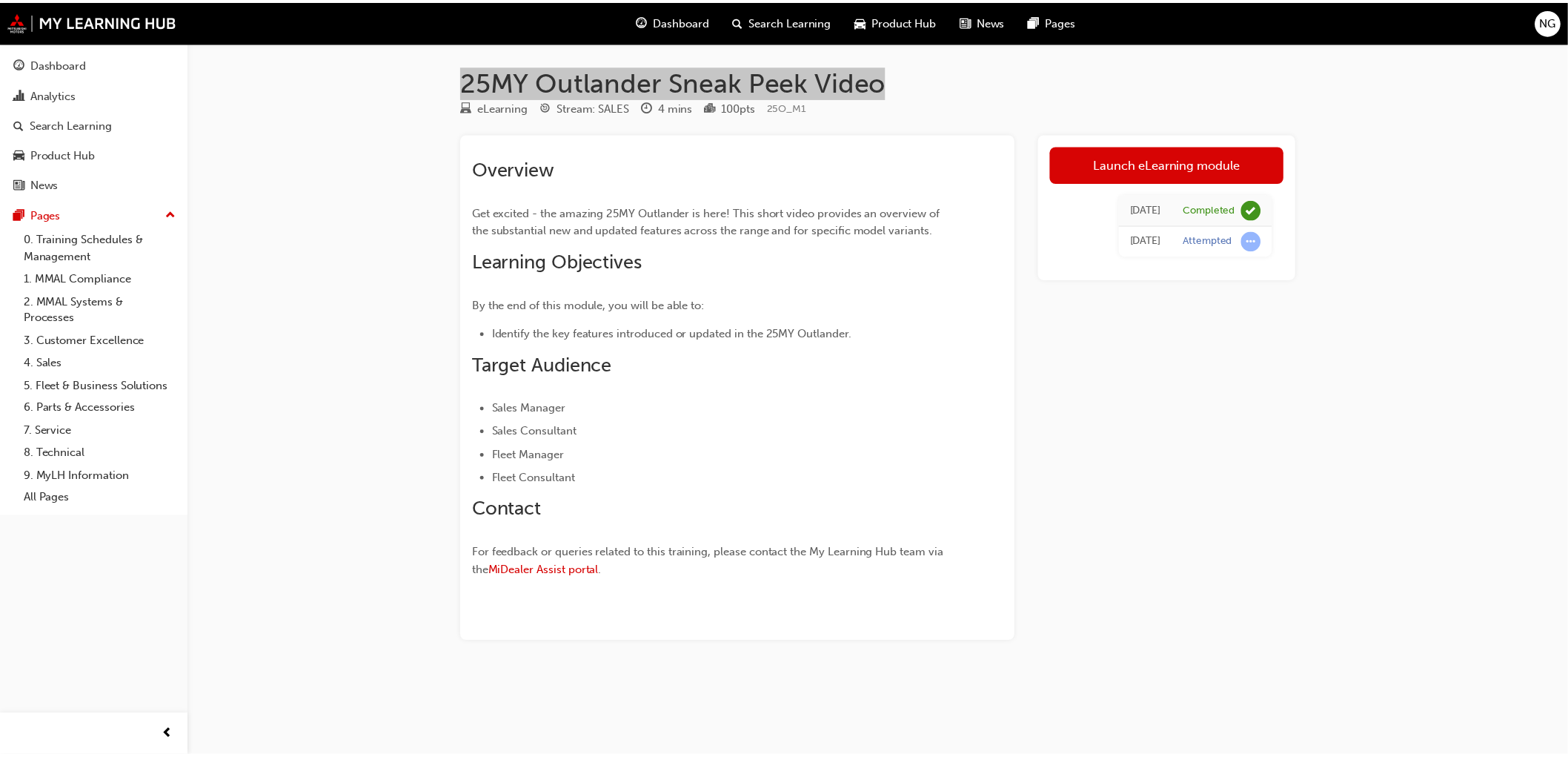
scroll to position [710, 0]
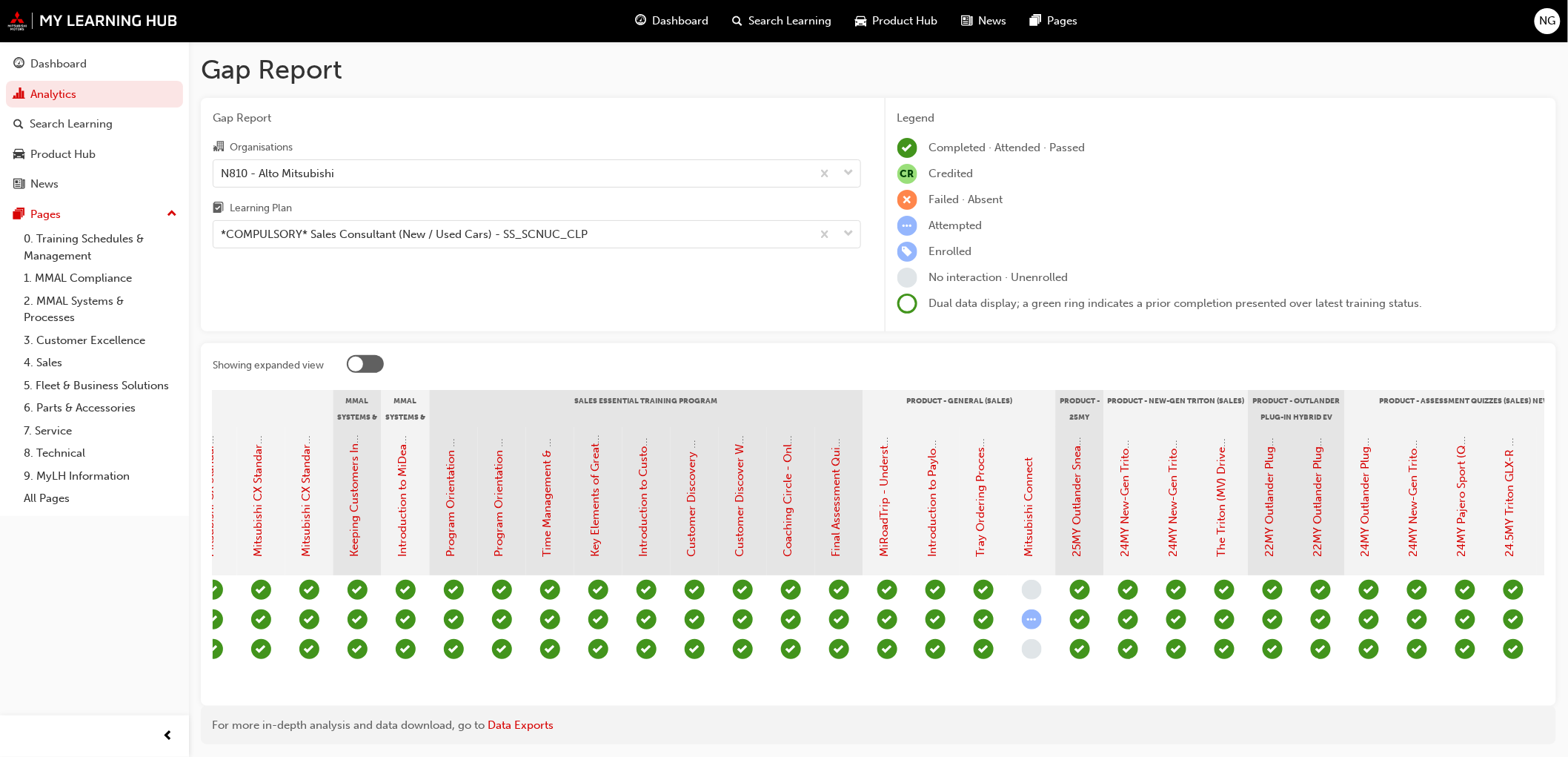
scroll to position [0, 1317]
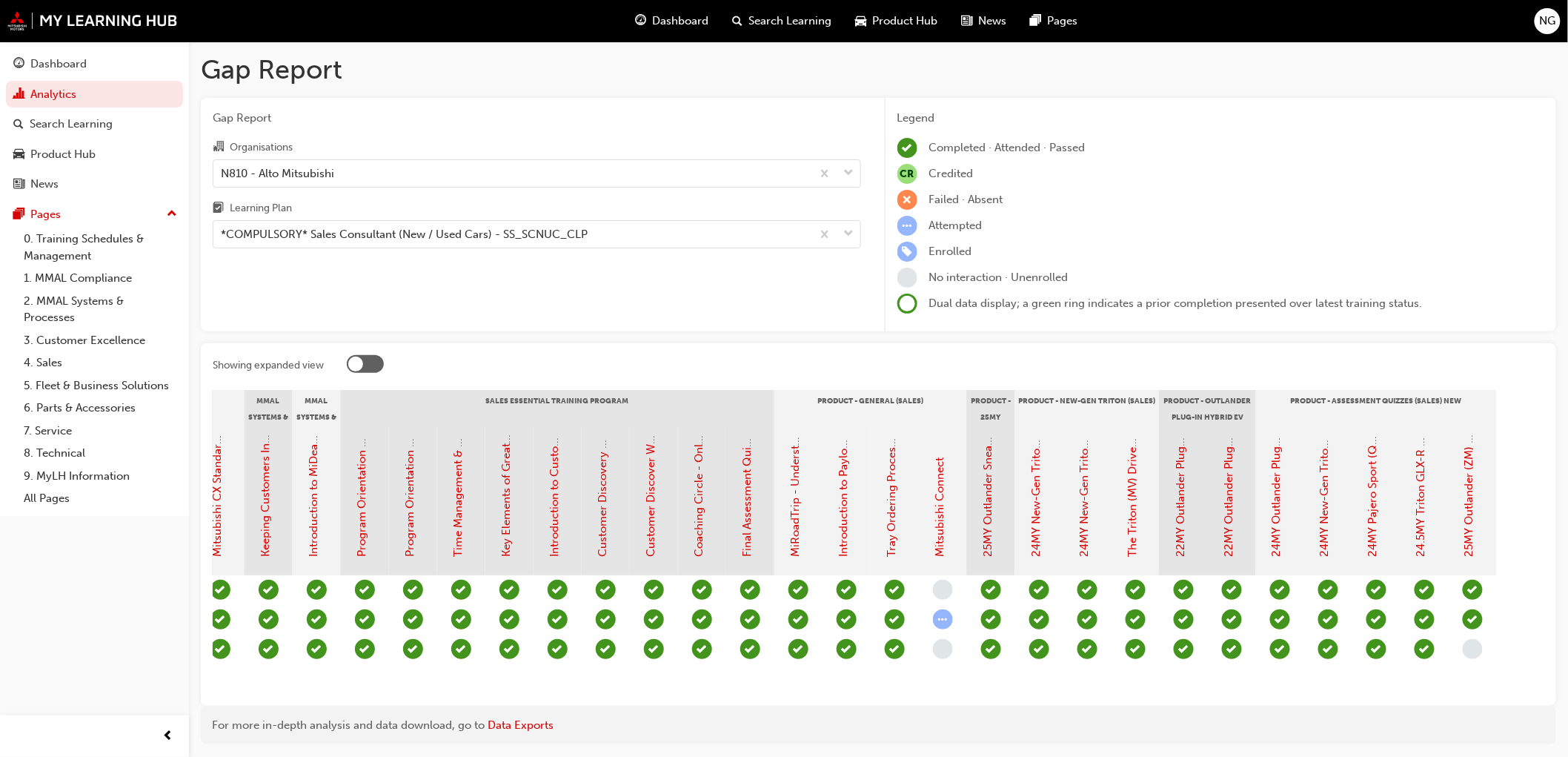
click at [938, 651] on span "learningRecordVerb_NONE-icon" at bounding box center [943, 650] width 20 height 20
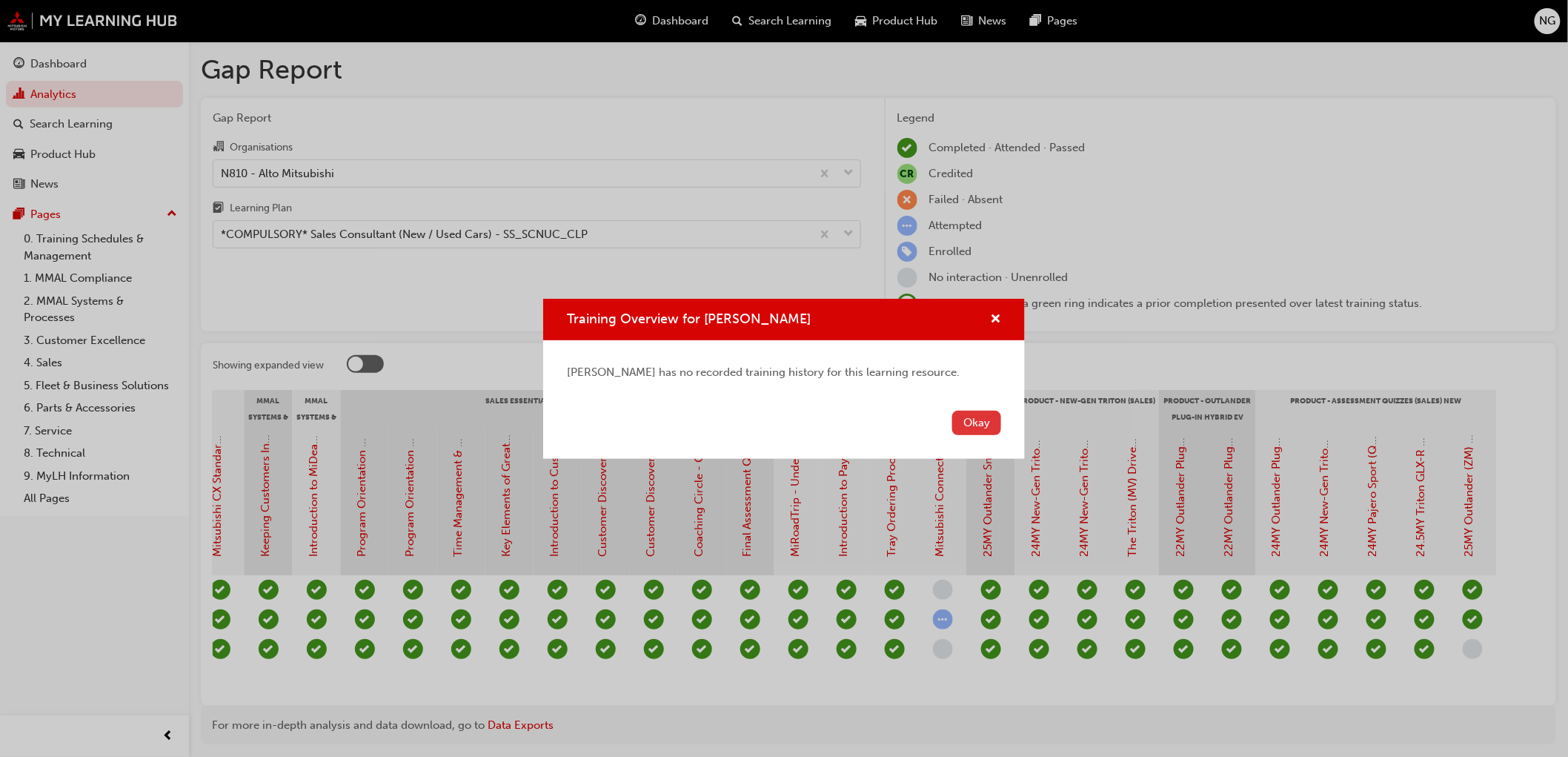
click at [975, 428] on button "Okay" at bounding box center [977, 422] width 49 height 24
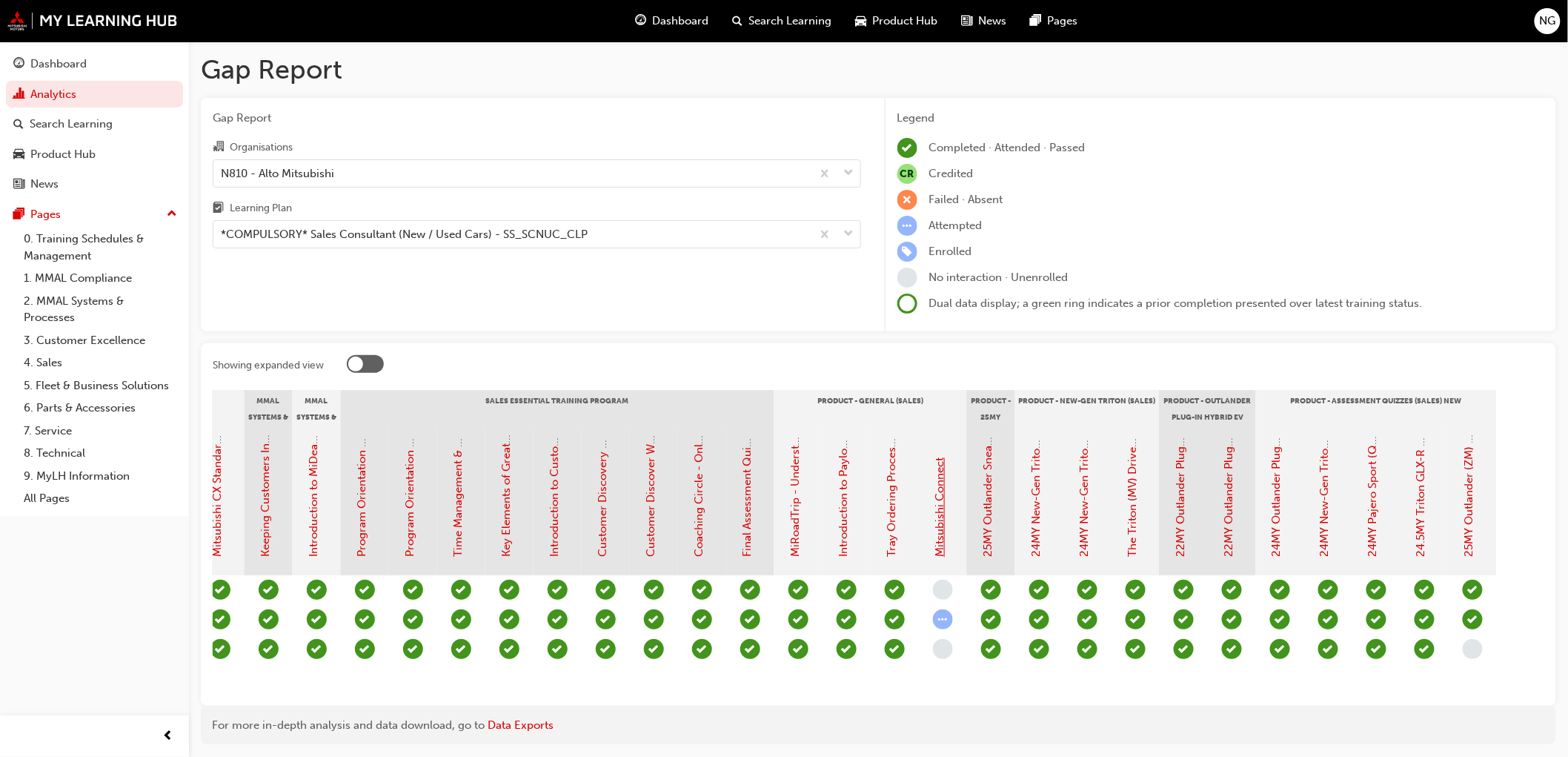
click at [938, 503] on link "Mitsubishi Connect" at bounding box center [940, 508] width 13 height 100
